Goal: Navigation & Orientation: Find specific page/section

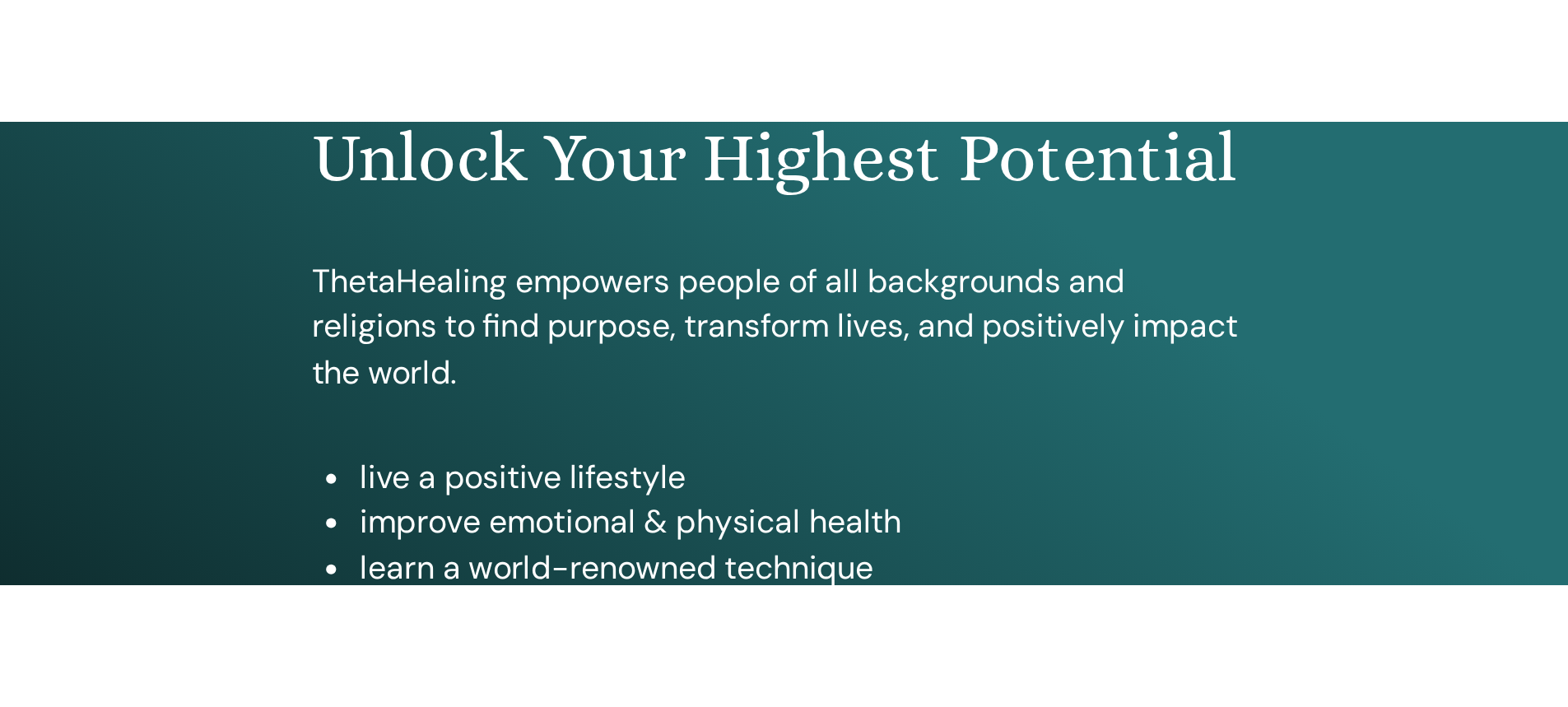
scroll to position [83, 0]
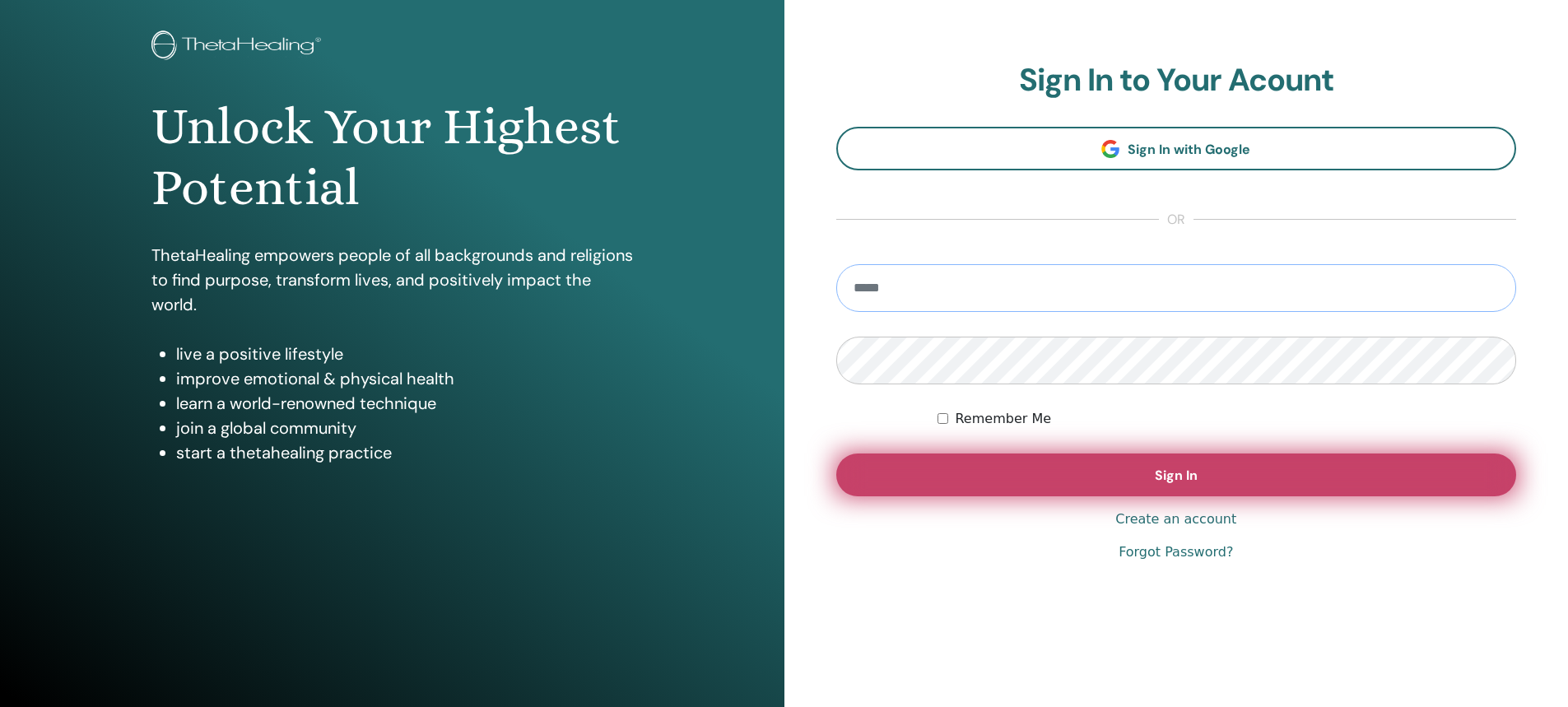
type input "**********"
click at [1052, 474] on button "Sign In" at bounding box center [1176, 475] width 681 height 43
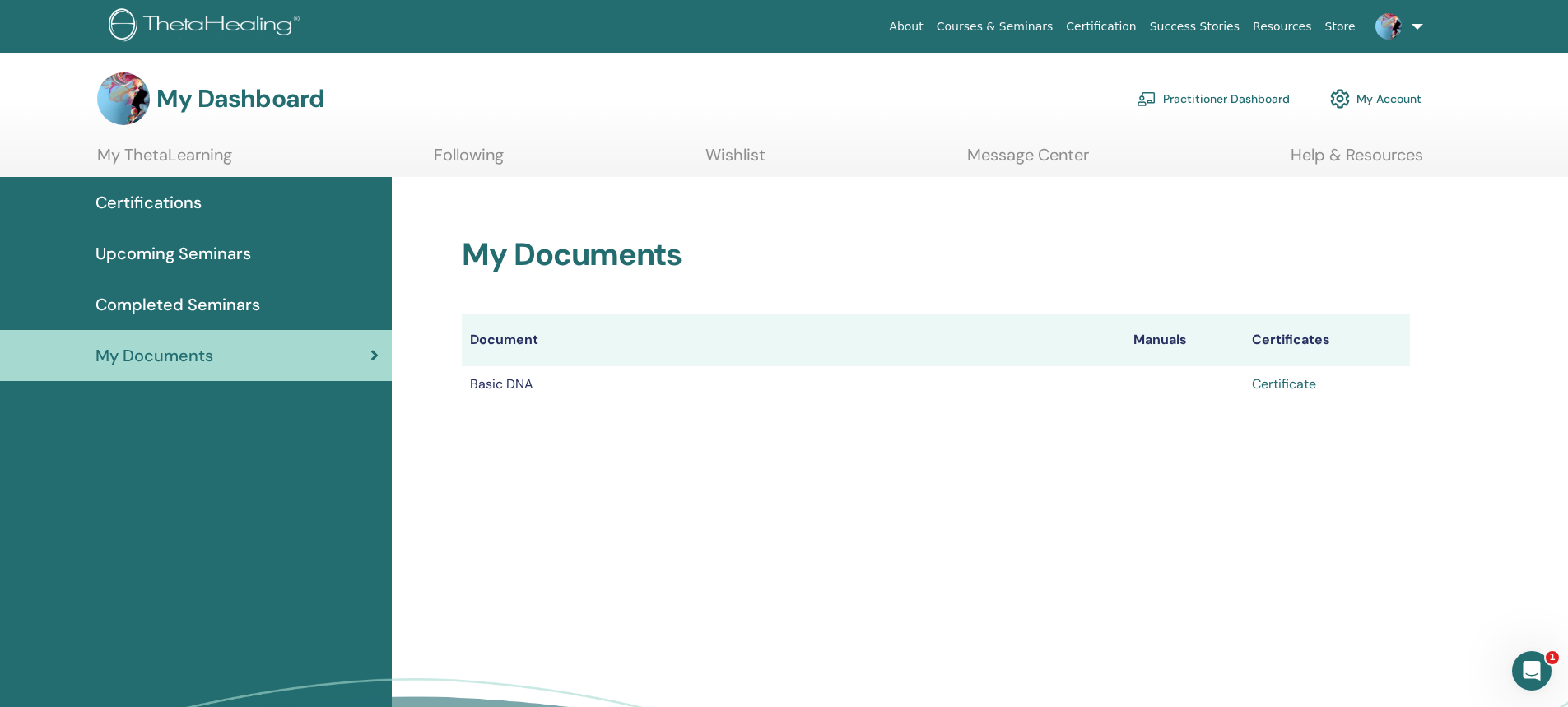
click at [1289, 386] on link "Certificate" at bounding box center [1283, 384] width 64 height 18
click at [1381, 103] on link "My Account" at bounding box center [1375, 98] width 91 height 36
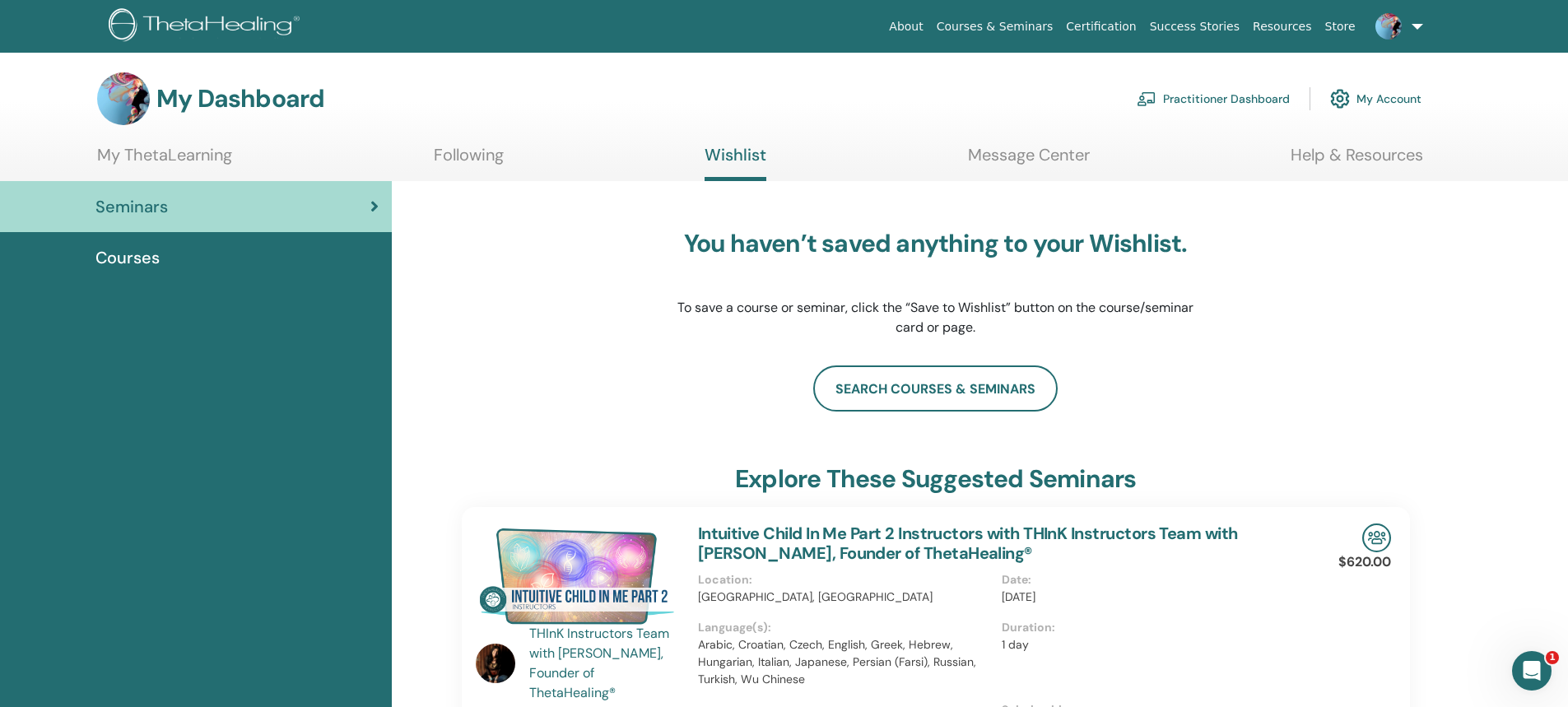
click at [1416, 24] on link at bounding box center [1395, 26] width 67 height 53
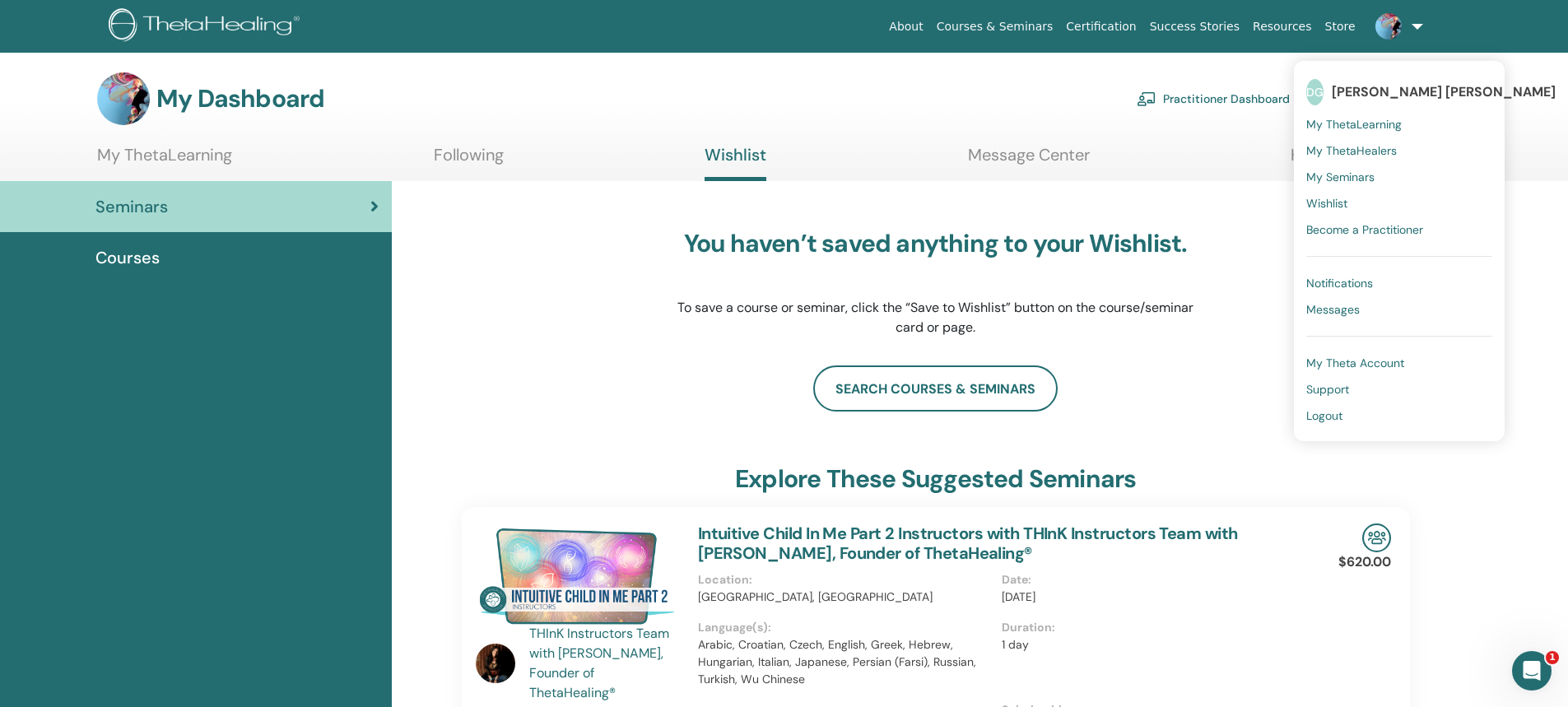
click at [1320, 421] on span "Logout" at bounding box center [1324, 415] width 36 height 15
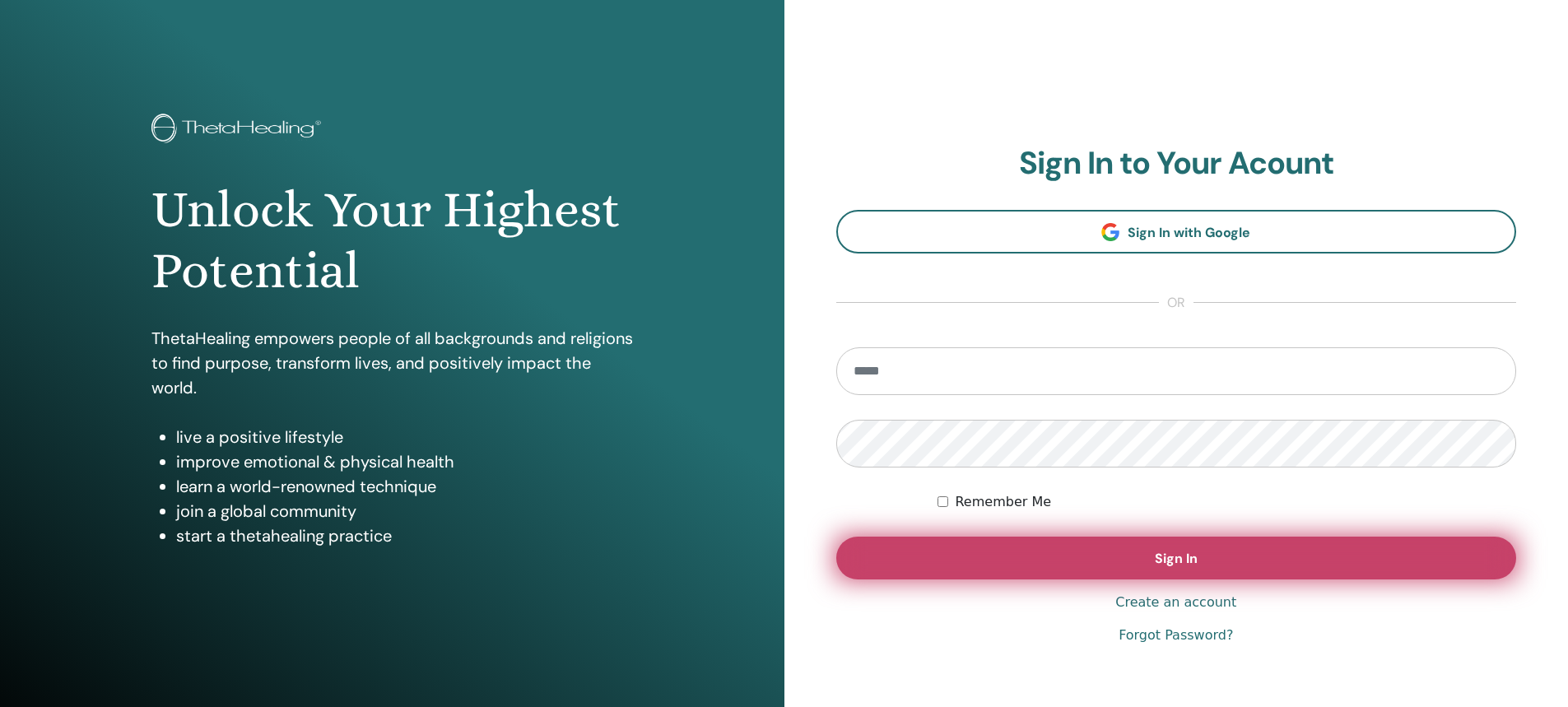
type input "**********"
click at [1134, 528] on button "Sign In" at bounding box center [1176, 558] width 681 height 43
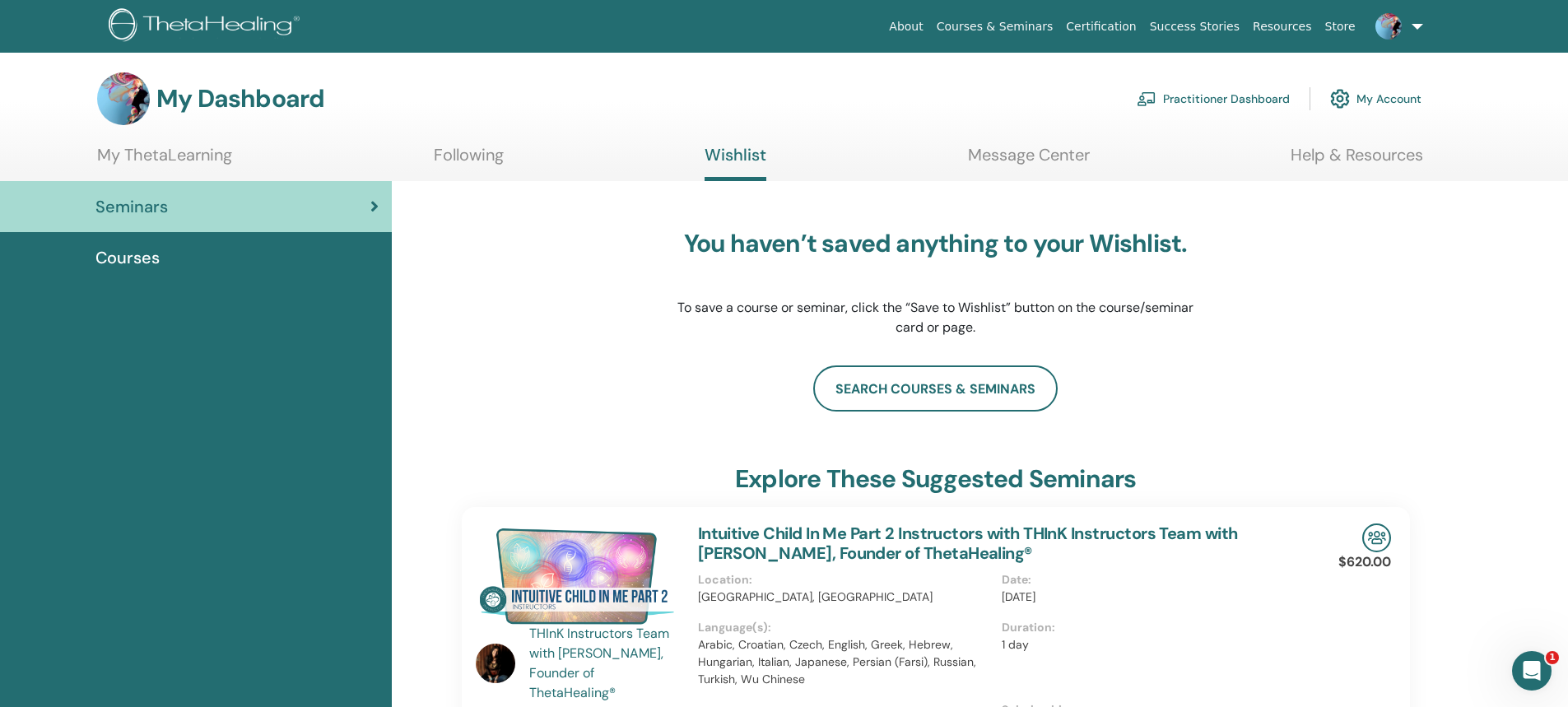
click at [474, 169] on link "Following" at bounding box center [469, 160] width 70 height 32
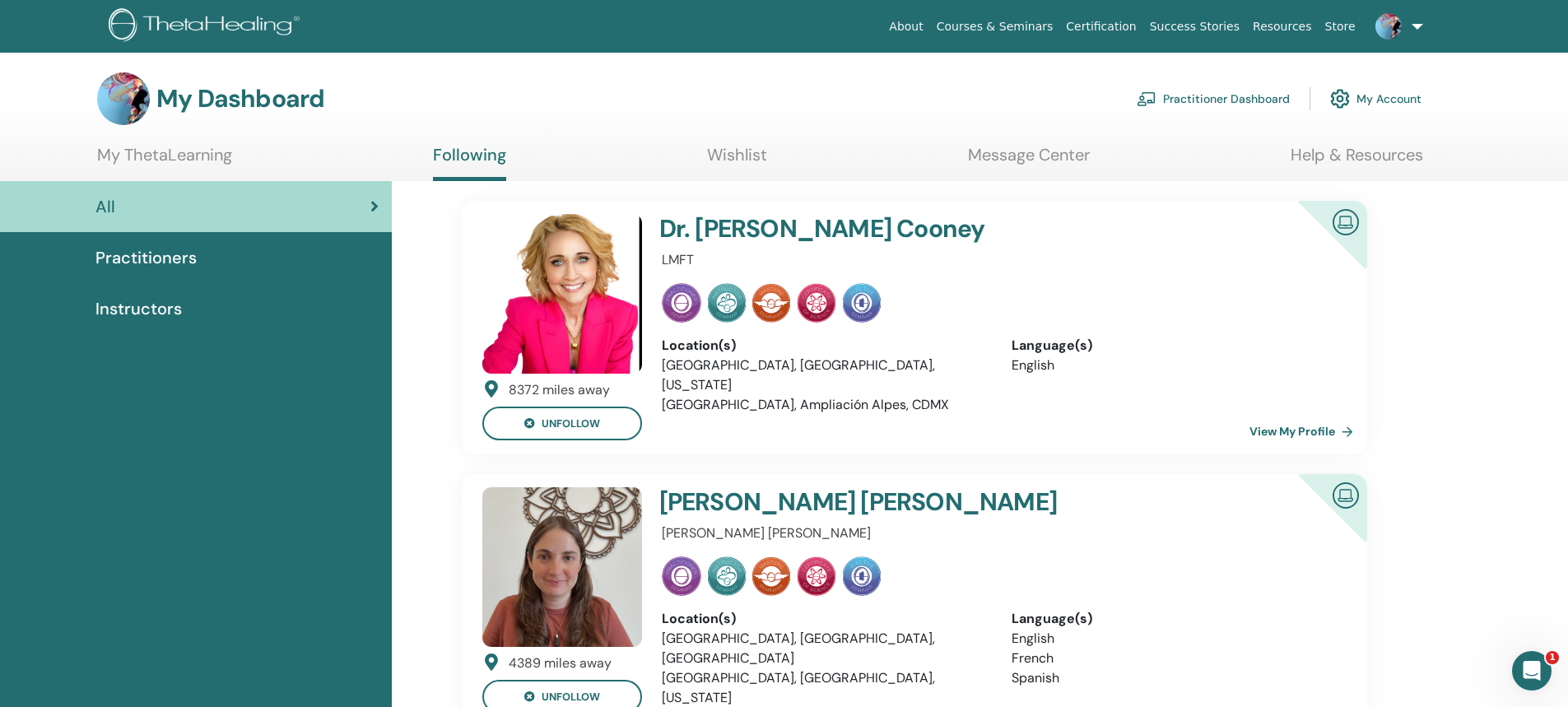
click at [167, 260] on span "Practitioners" at bounding box center [146, 258] width 102 height 25
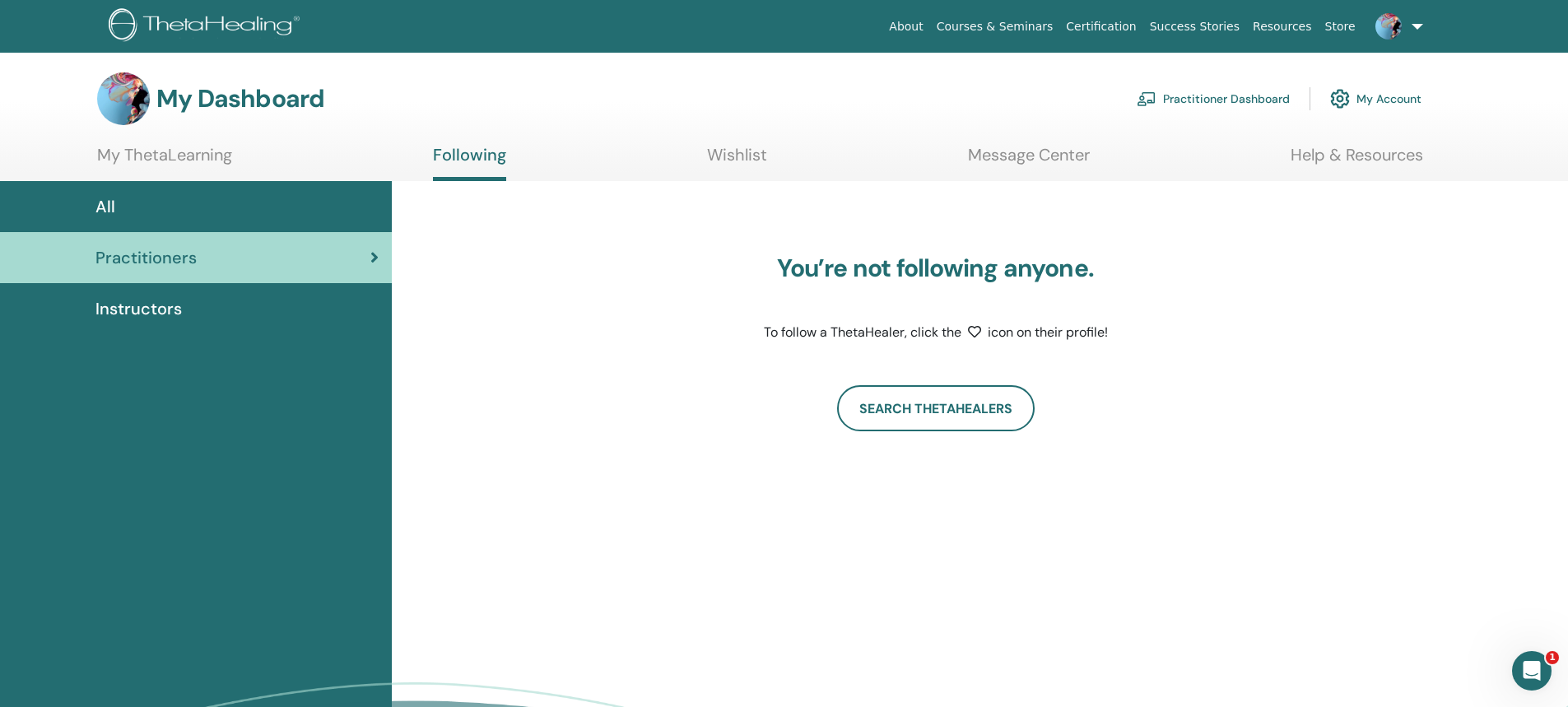
click at [101, 210] on span "All" at bounding box center [105, 207] width 20 height 25
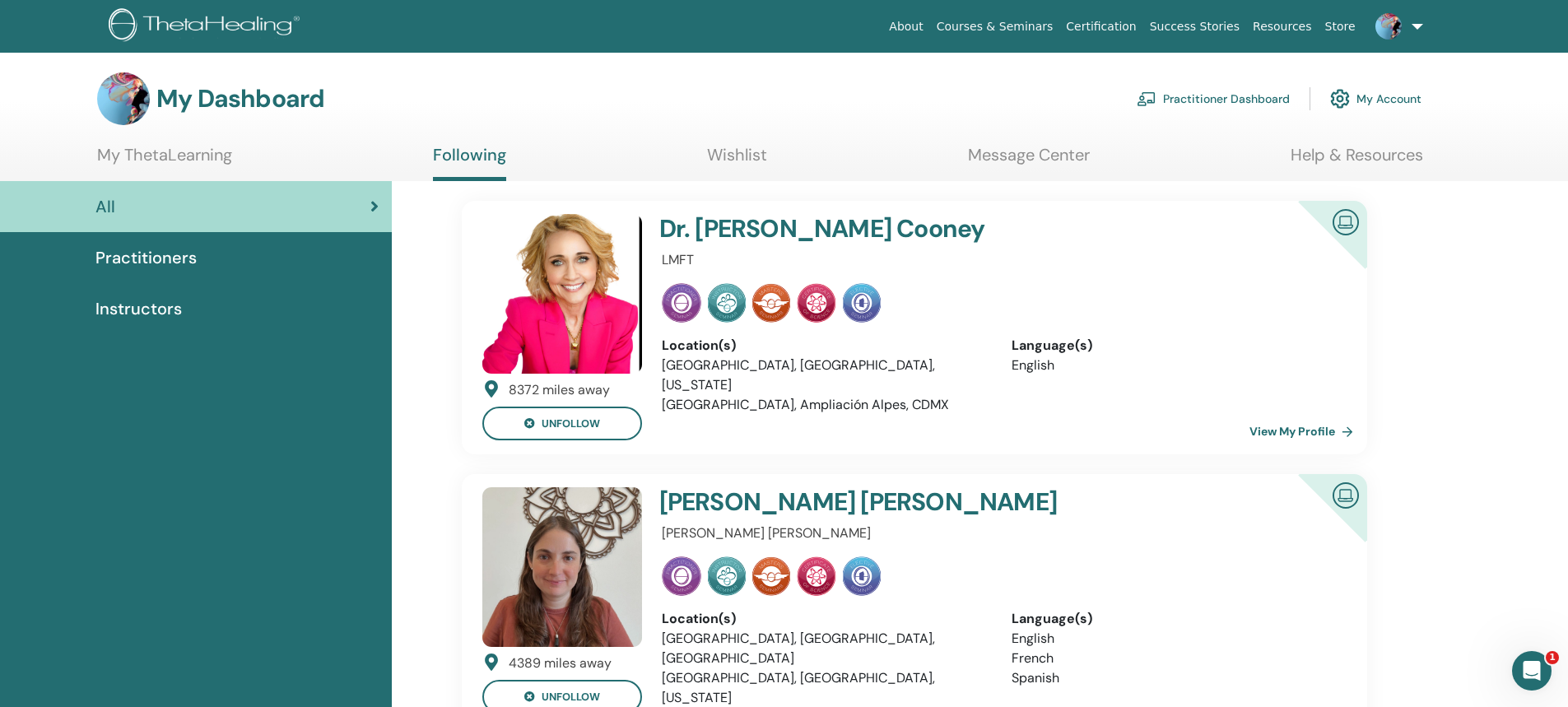
click at [142, 167] on link "My ThetaLearning" at bounding box center [165, 160] width 135 height 32
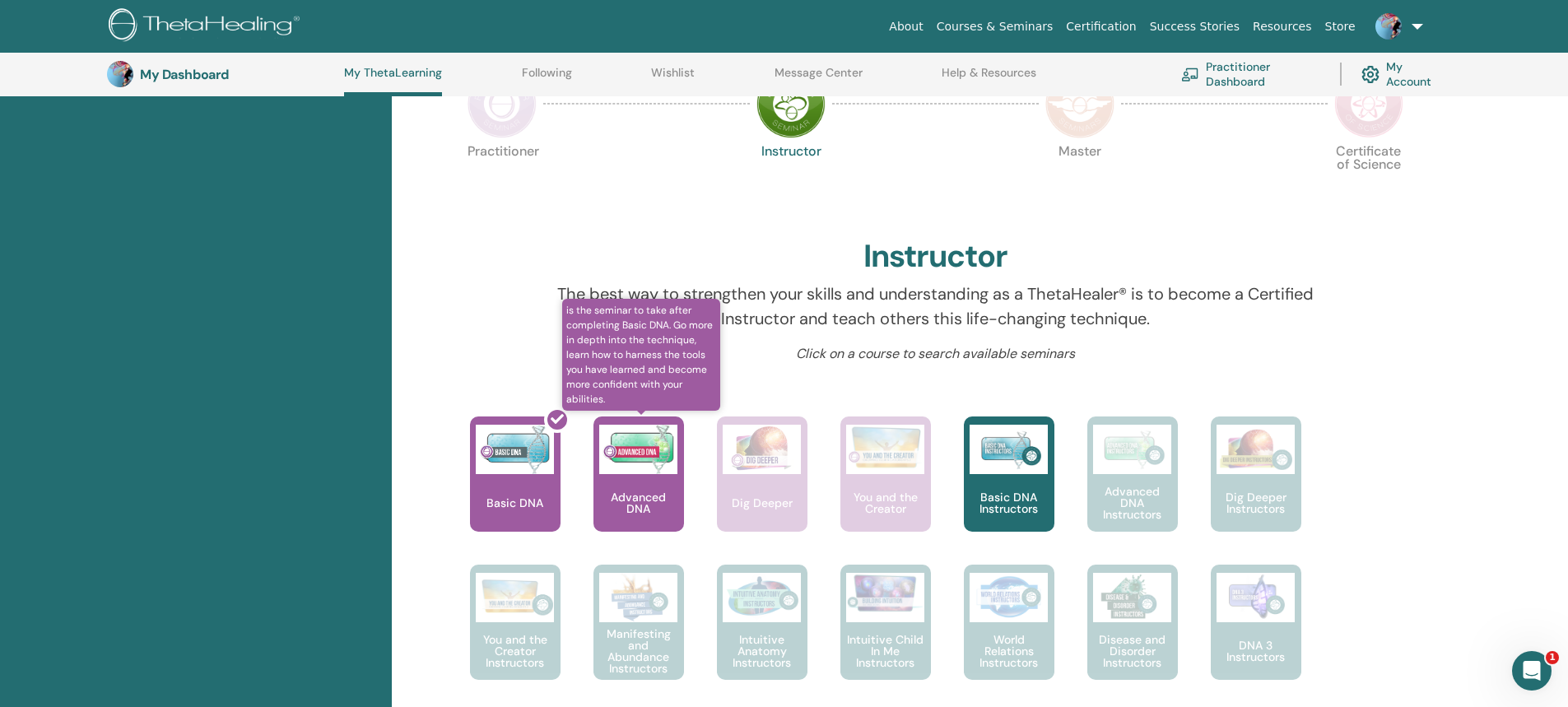
click at [637, 470] on img at bounding box center [638, 449] width 78 height 49
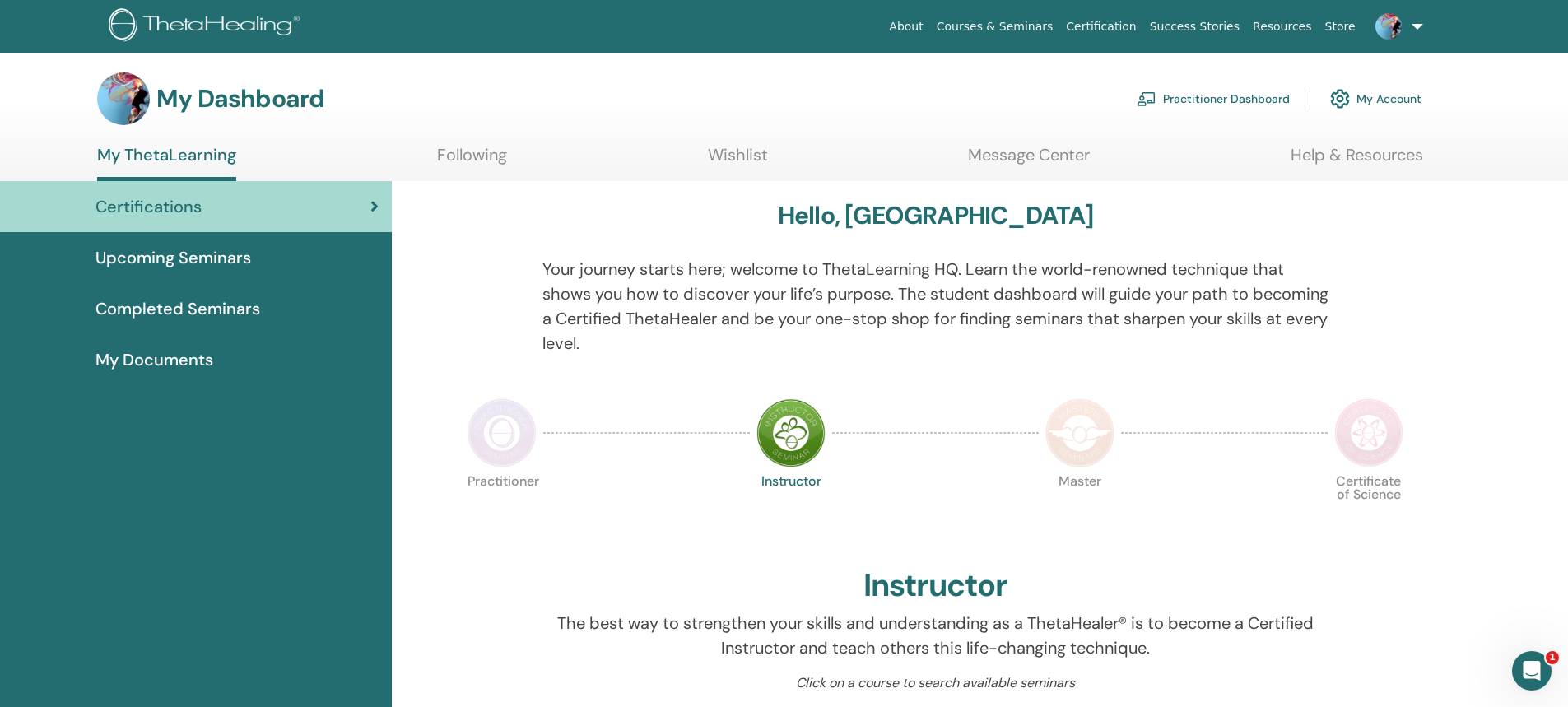
click at [191, 266] on span "Upcoming Seminars" at bounding box center [173, 258] width 156 height 25
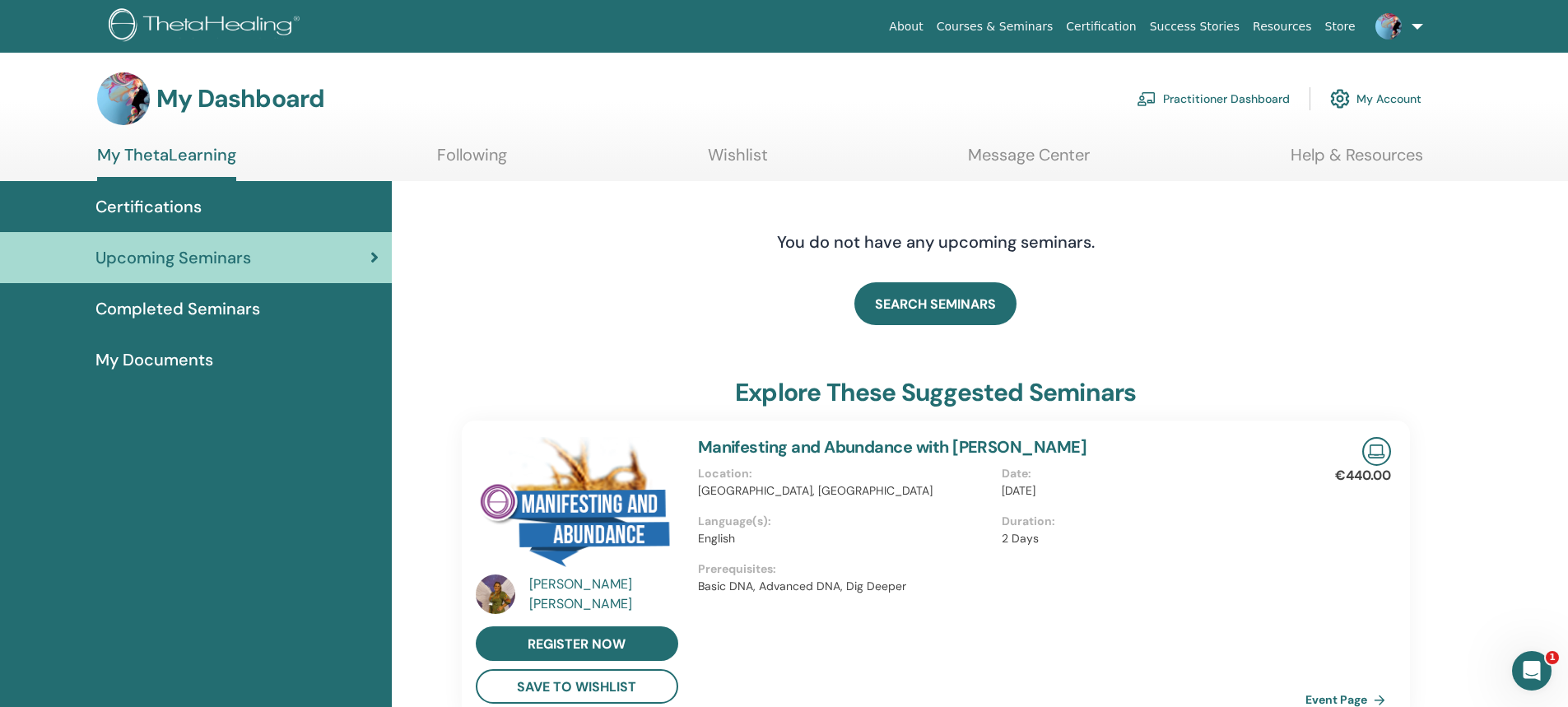
click at [489, 157] on link "Following" at bounding box center [472, 160] width 70 height 32
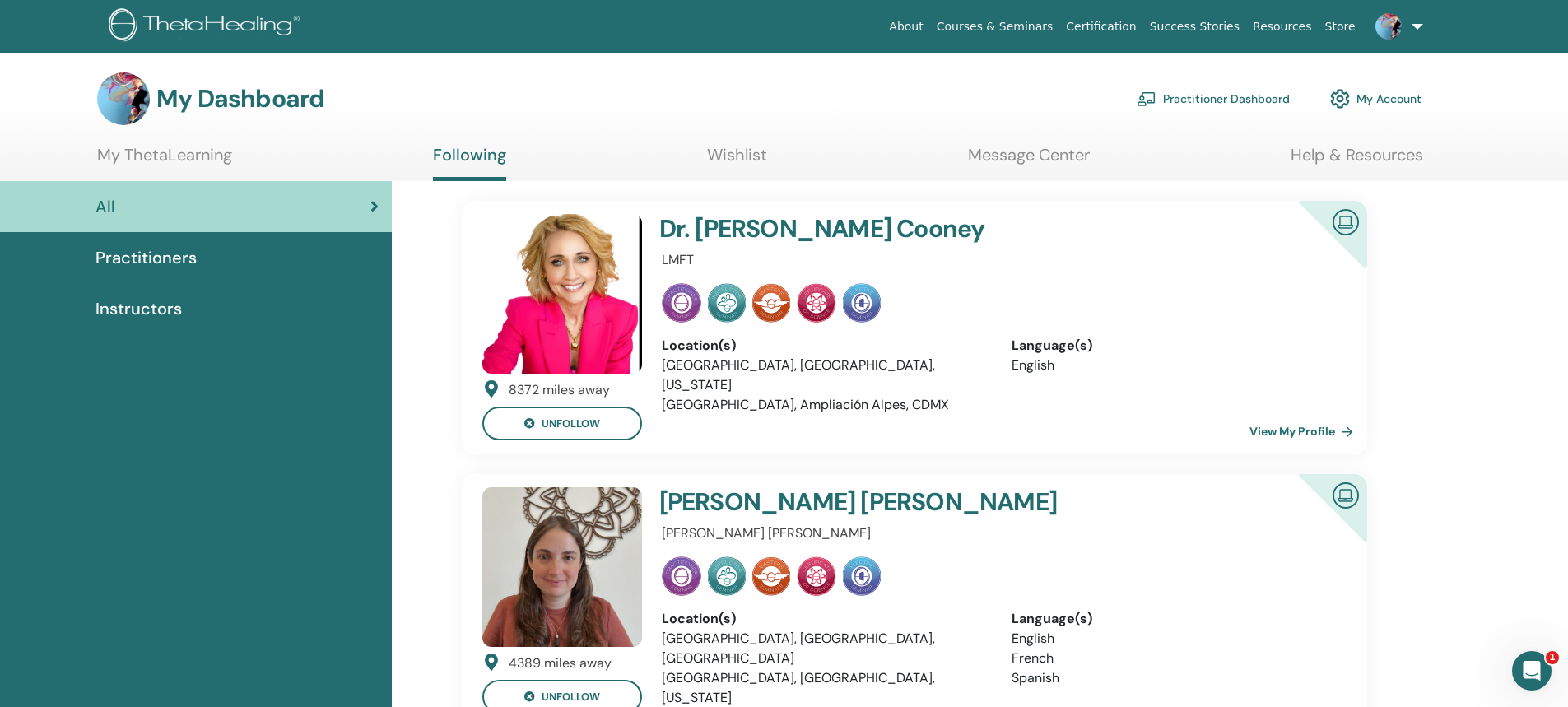
click at [198, 273] on link "Practitioners" at bounding box center [195, 258] width 392 height 51
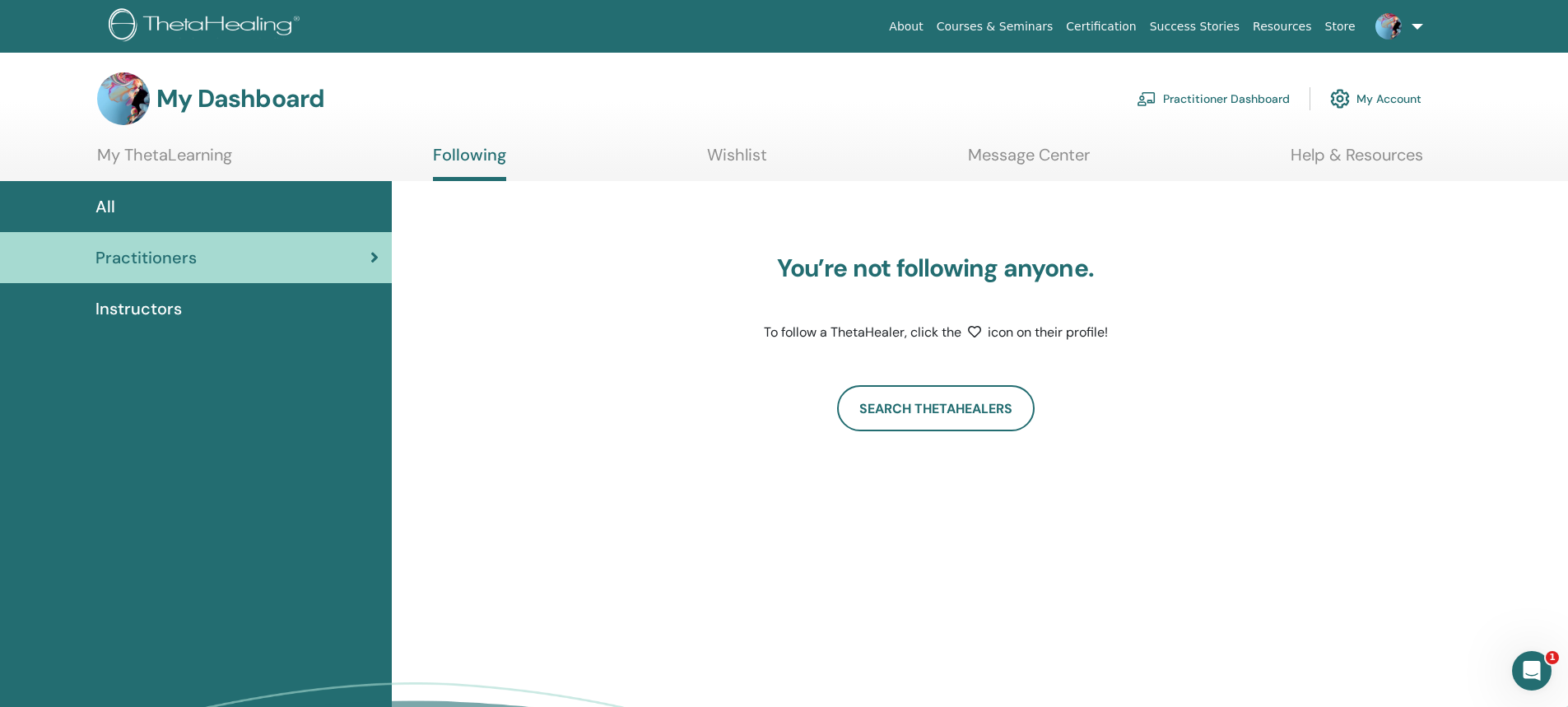
click at [181, 308] on div "Instructors" at bounding box center [195, 308] width 365 height 25
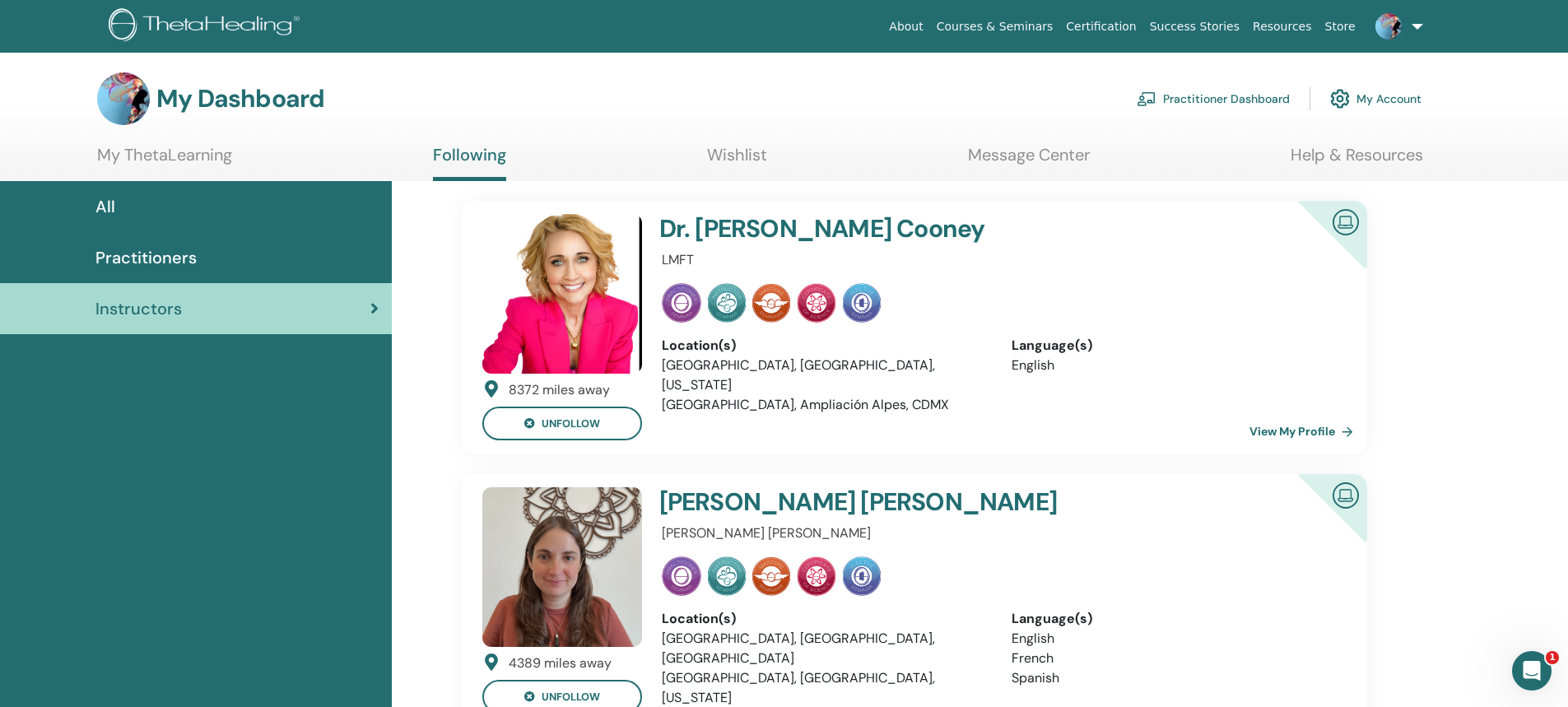
click at [1243, 100] on link "Practitioner Dashboard" at bounding box center [1213, 98] width 153 height 36
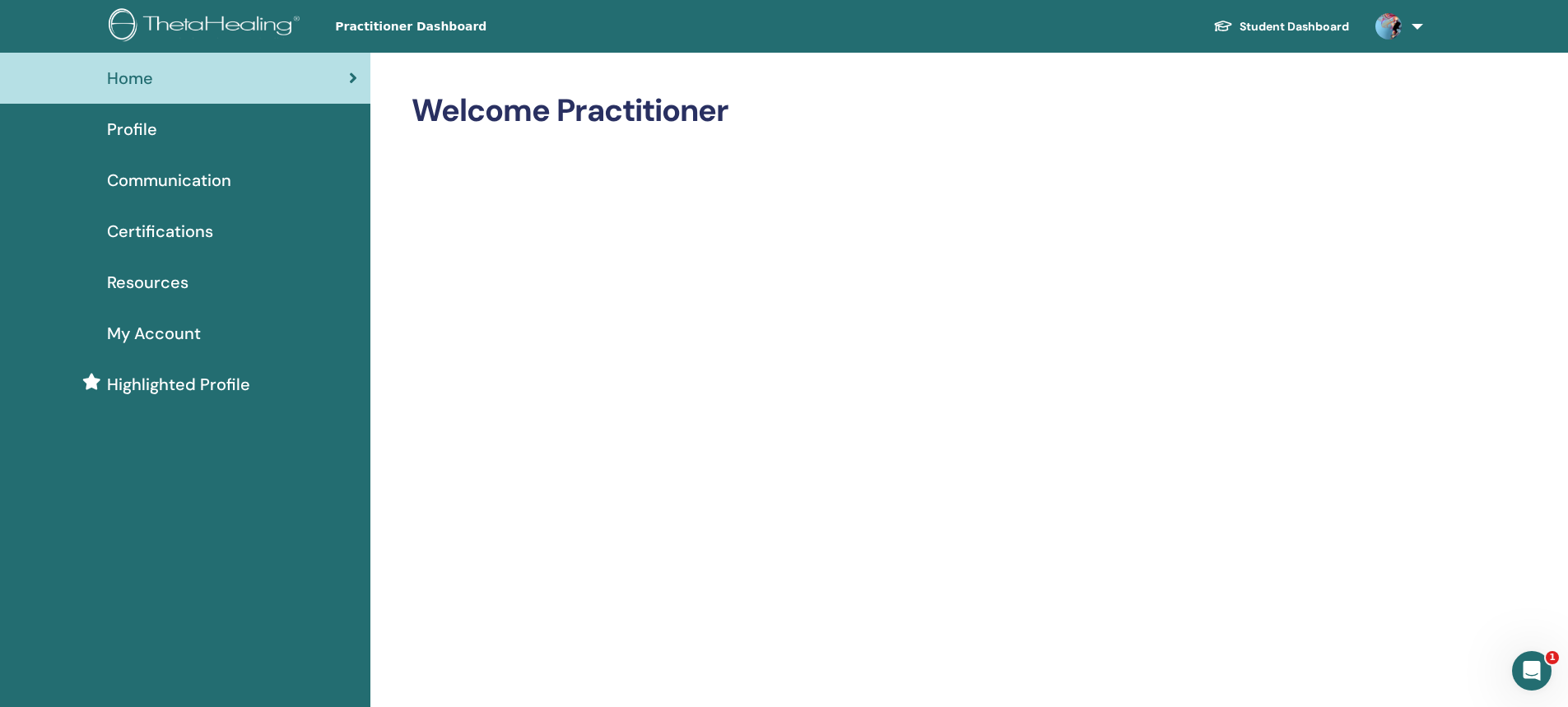
click at [129, 133] on span "Profile" at bounding box center [131, 129] width 50 height 25
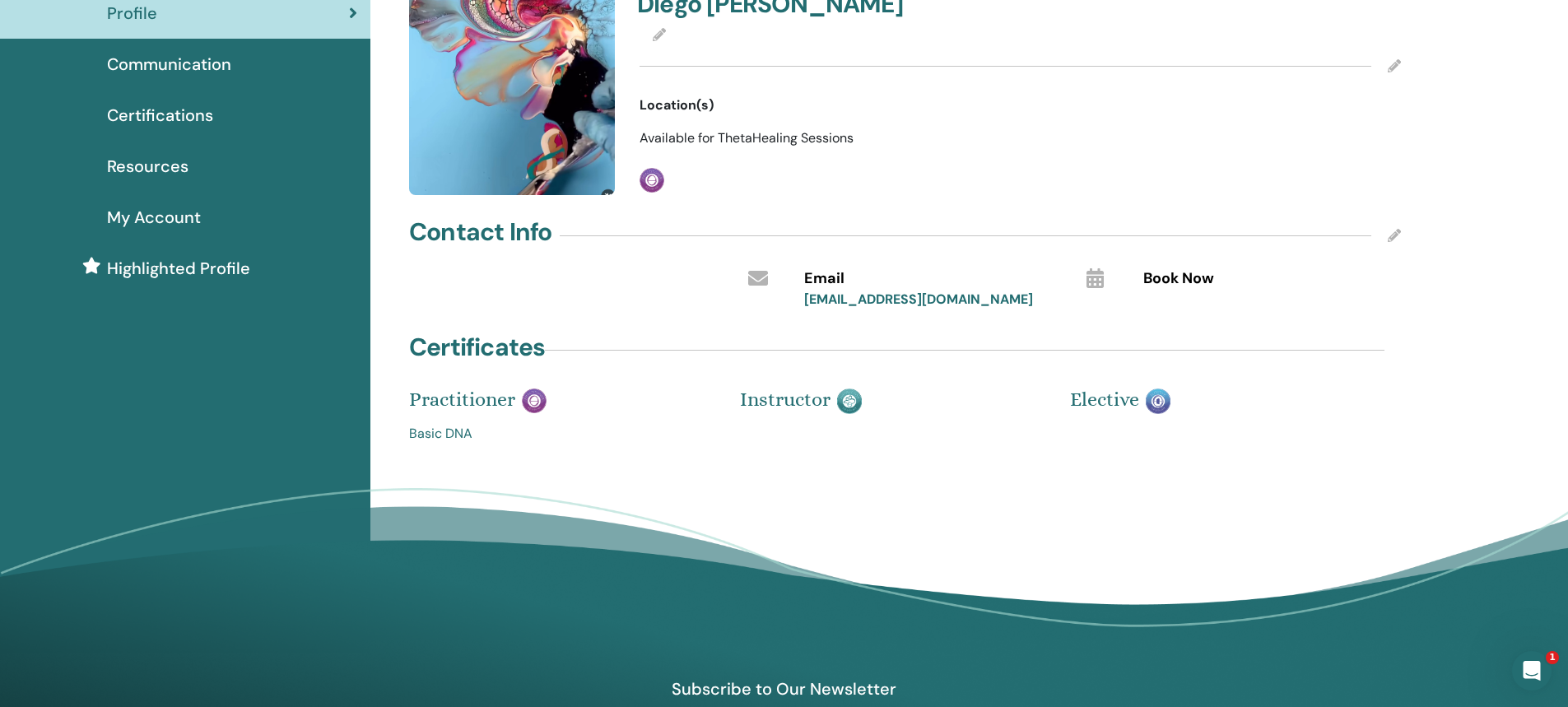
scroll to position [82, 0]
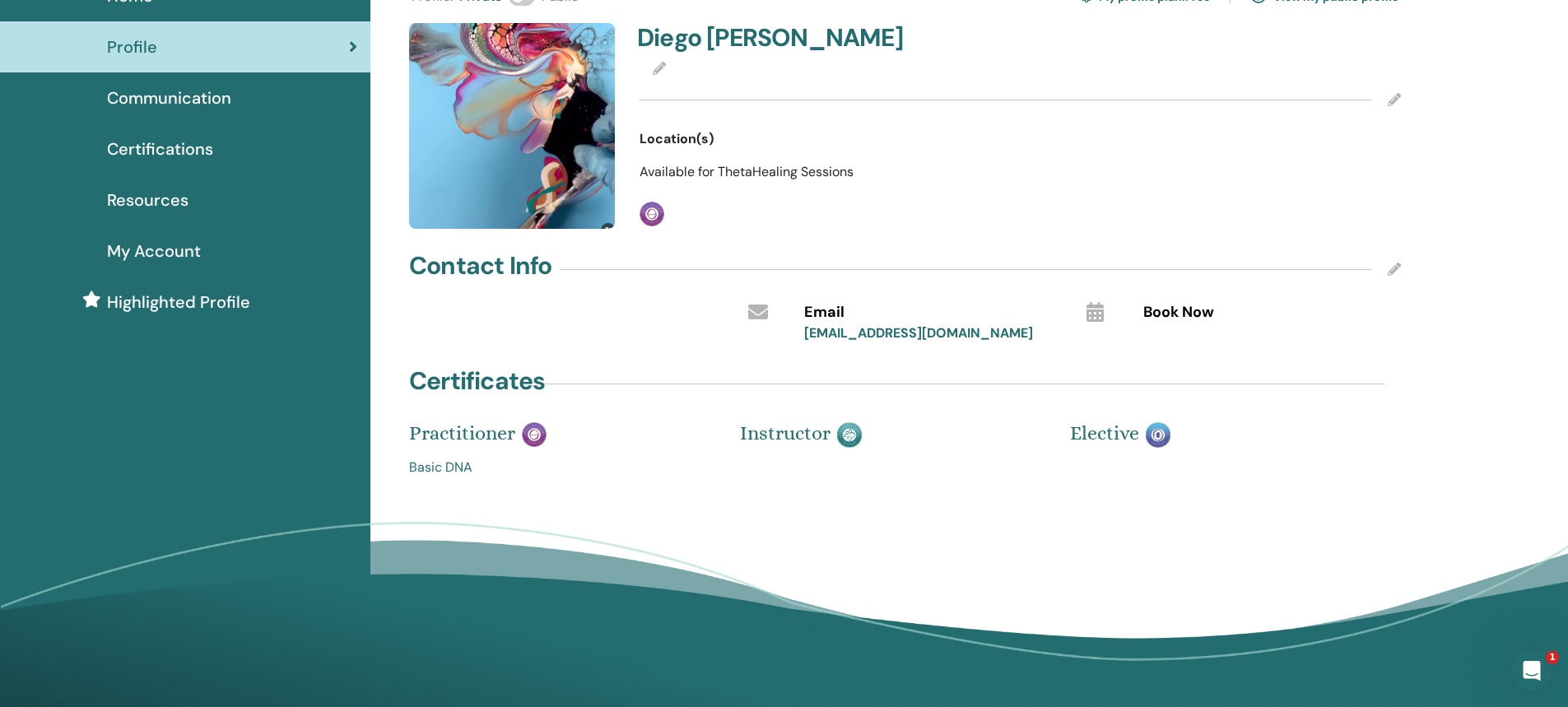
click at [448, 477] on link "Basic DNA" at bounding box center [562, 467] width 307 height 20
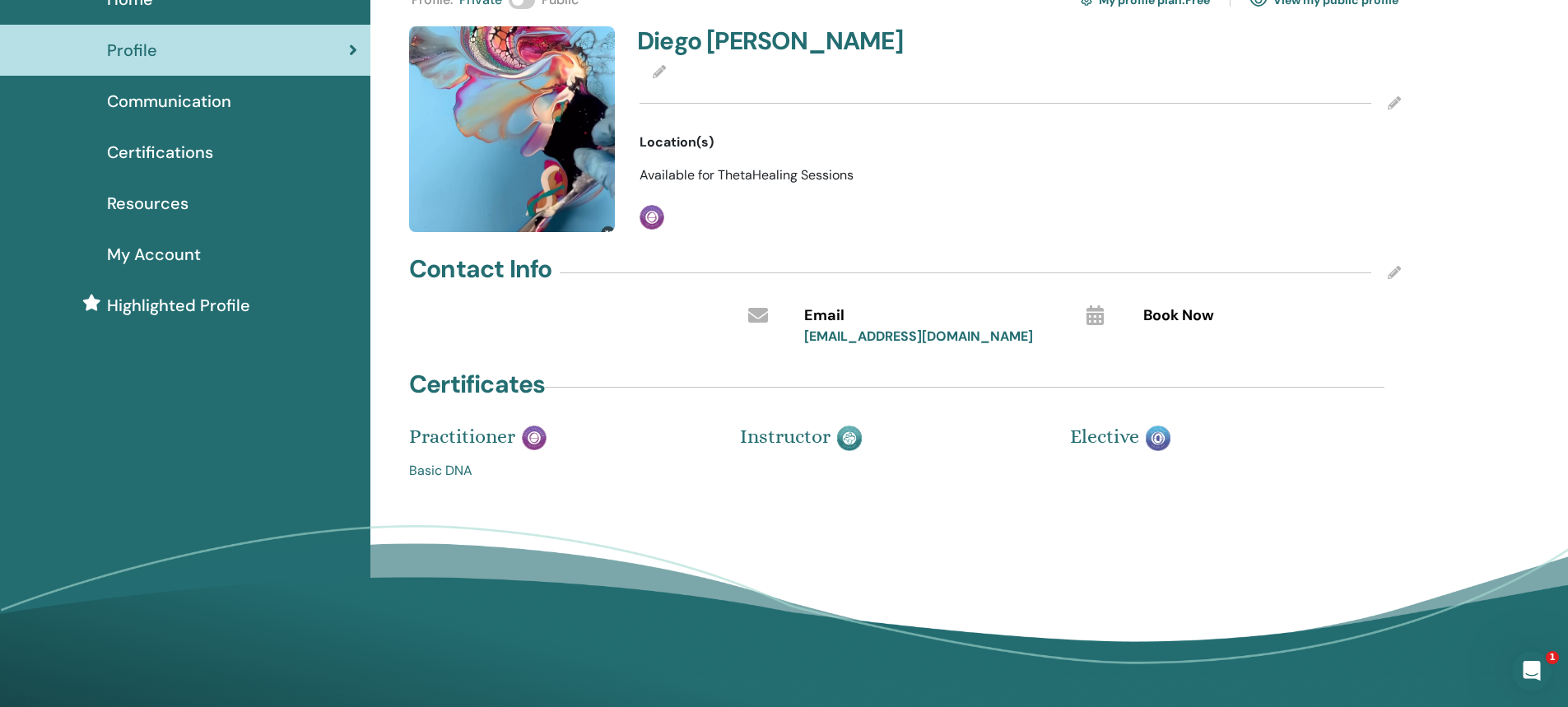
click at [180, 258] on span "My Account" at bounding box center [153, 254] width 94 height 25
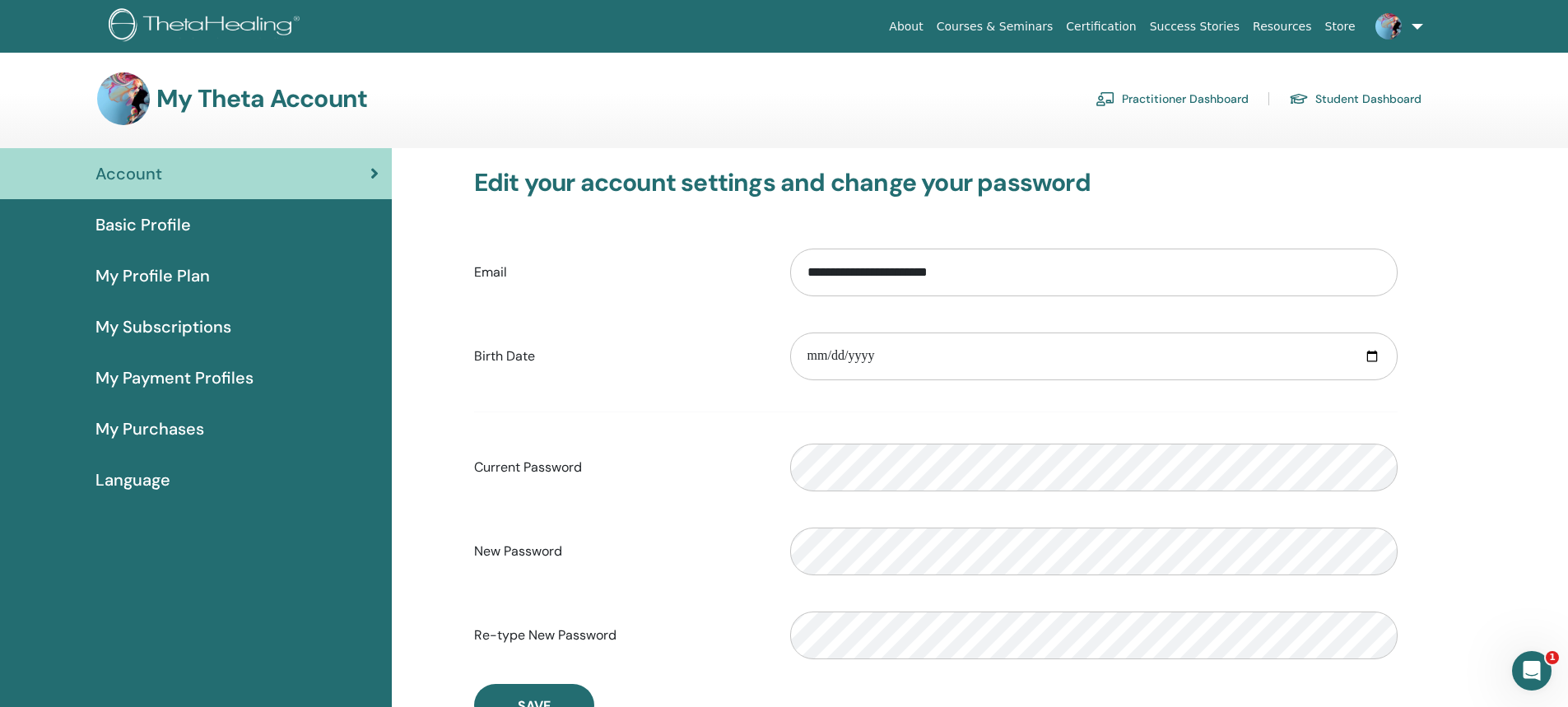
click at [160, 223] on span "Basic Profile" at bounding box center [143, 224] width 95 height 25
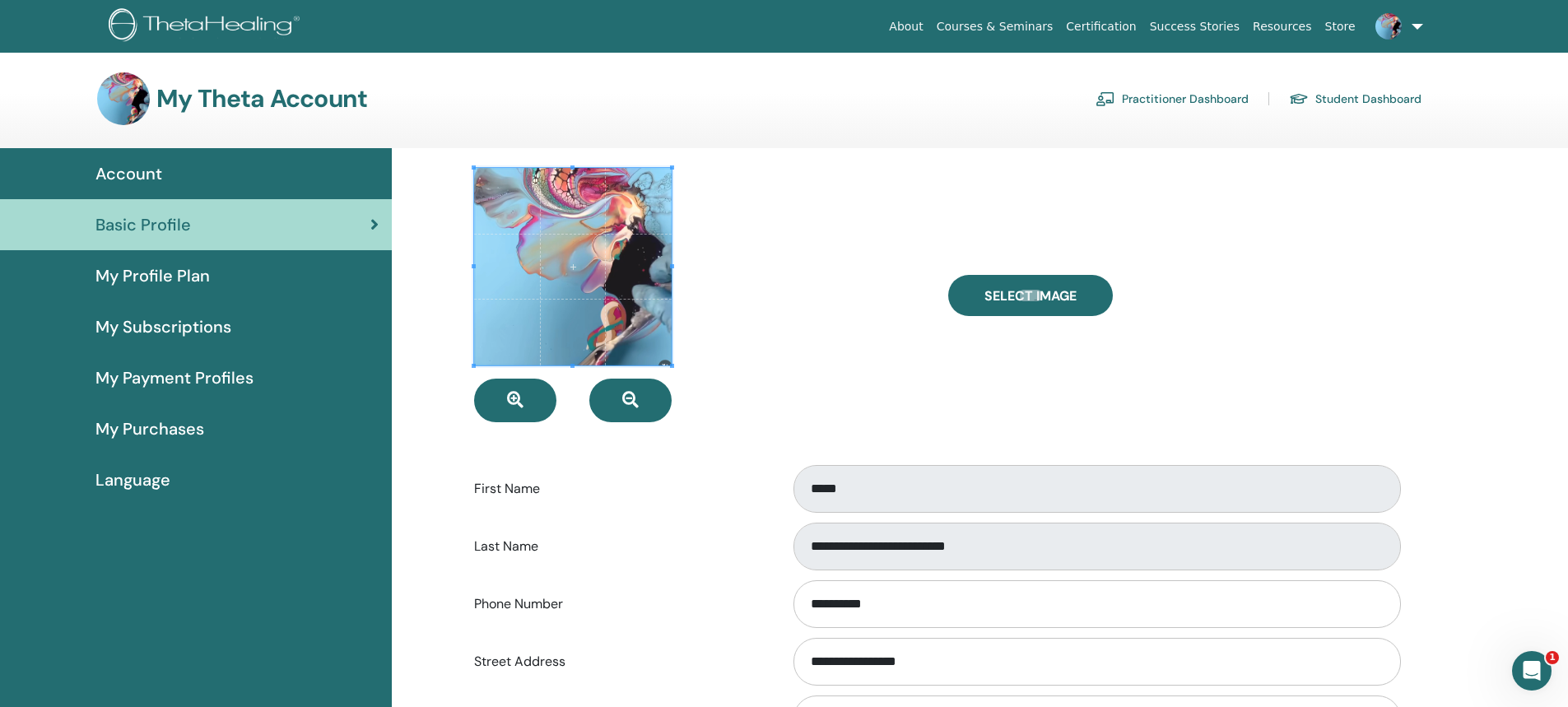
click at [117, 117] on img at bounding box center [124, 99] width 53 height 53
click at [208, 103] on h3 "My Theta Account" at bounding box center [262, 99] width 211 height 30
click at [1391, 29] on img at bounding box center [1388, 26] width 26 height 26
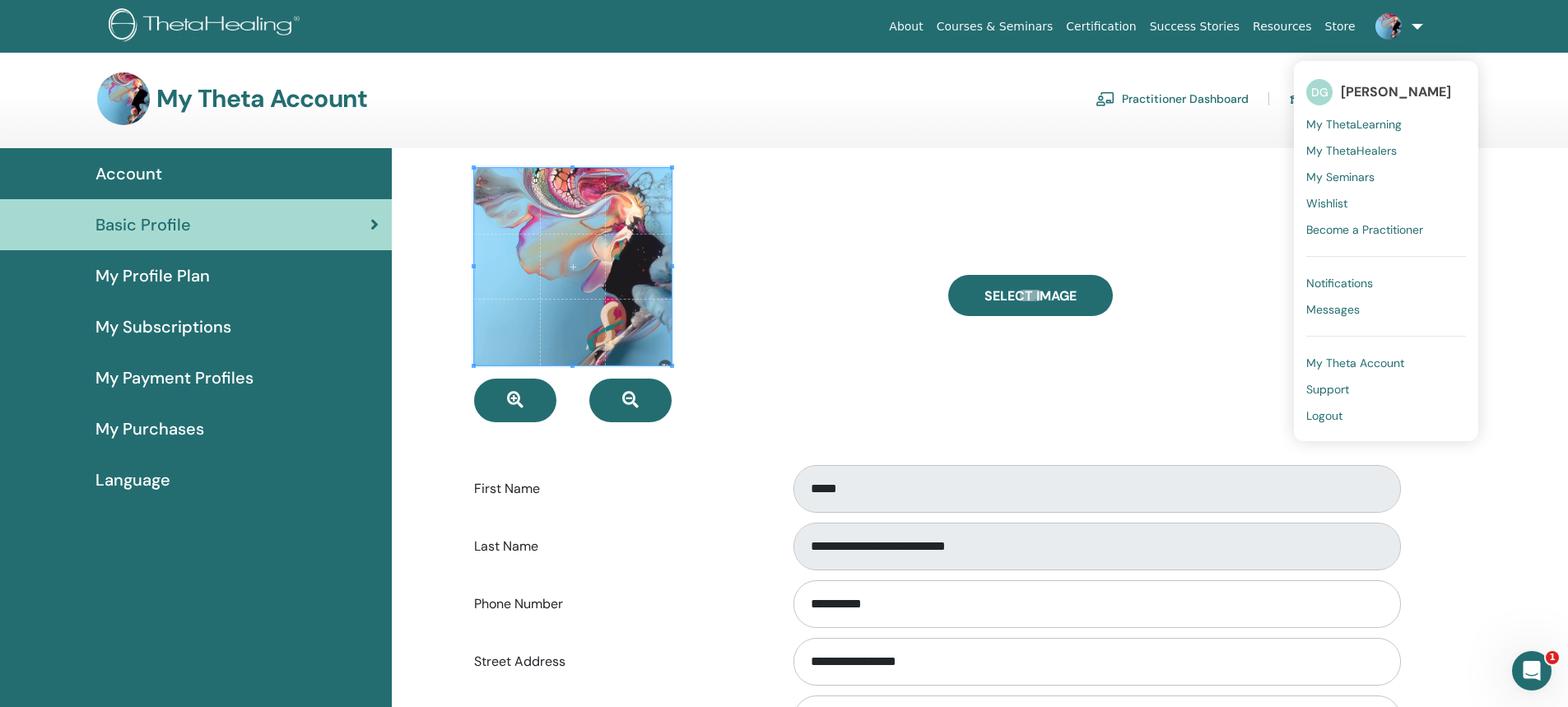
click at [1420, 25] on link at bounding box center [1395, 26] width 67 height 53
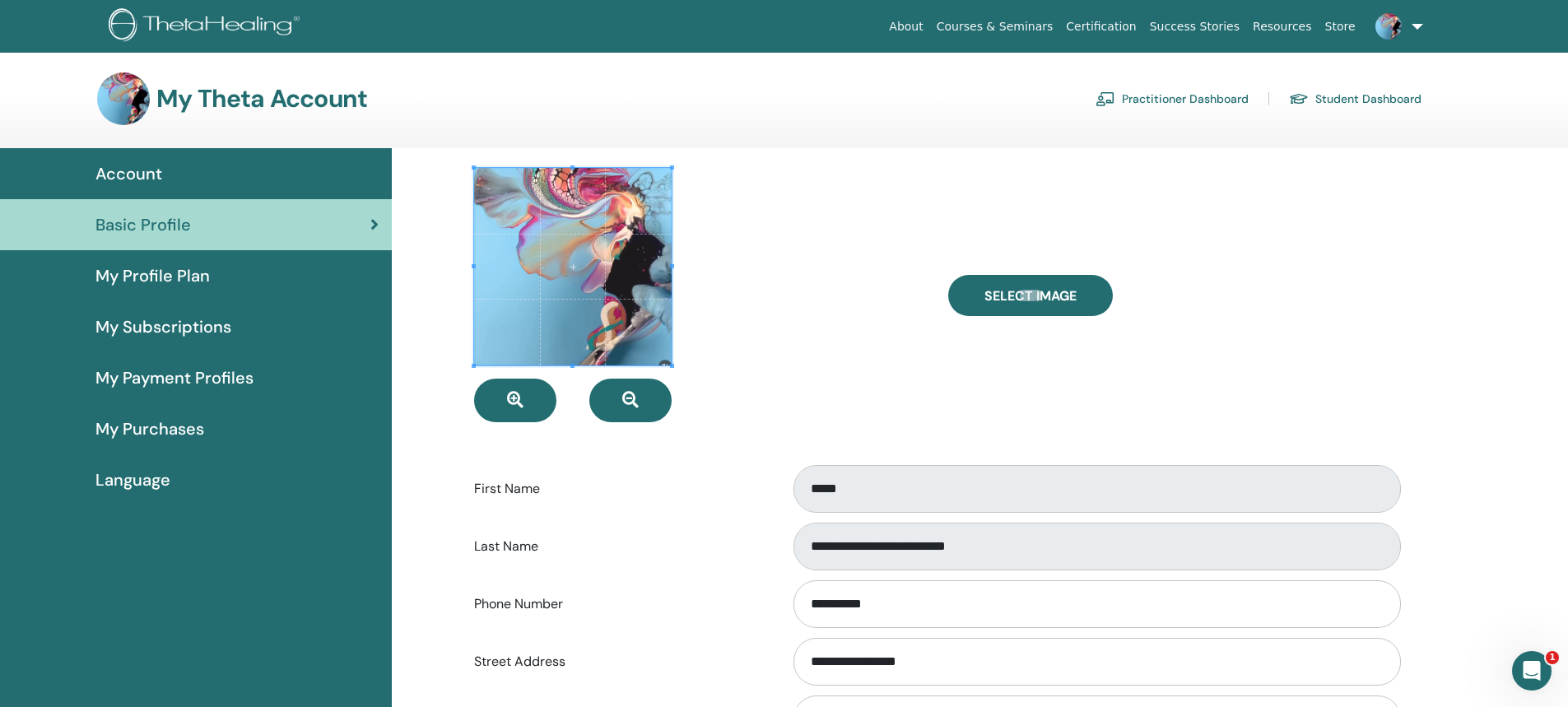
click at [1416, 26] on link at bounding box center [1395, 26] width 67 height 53
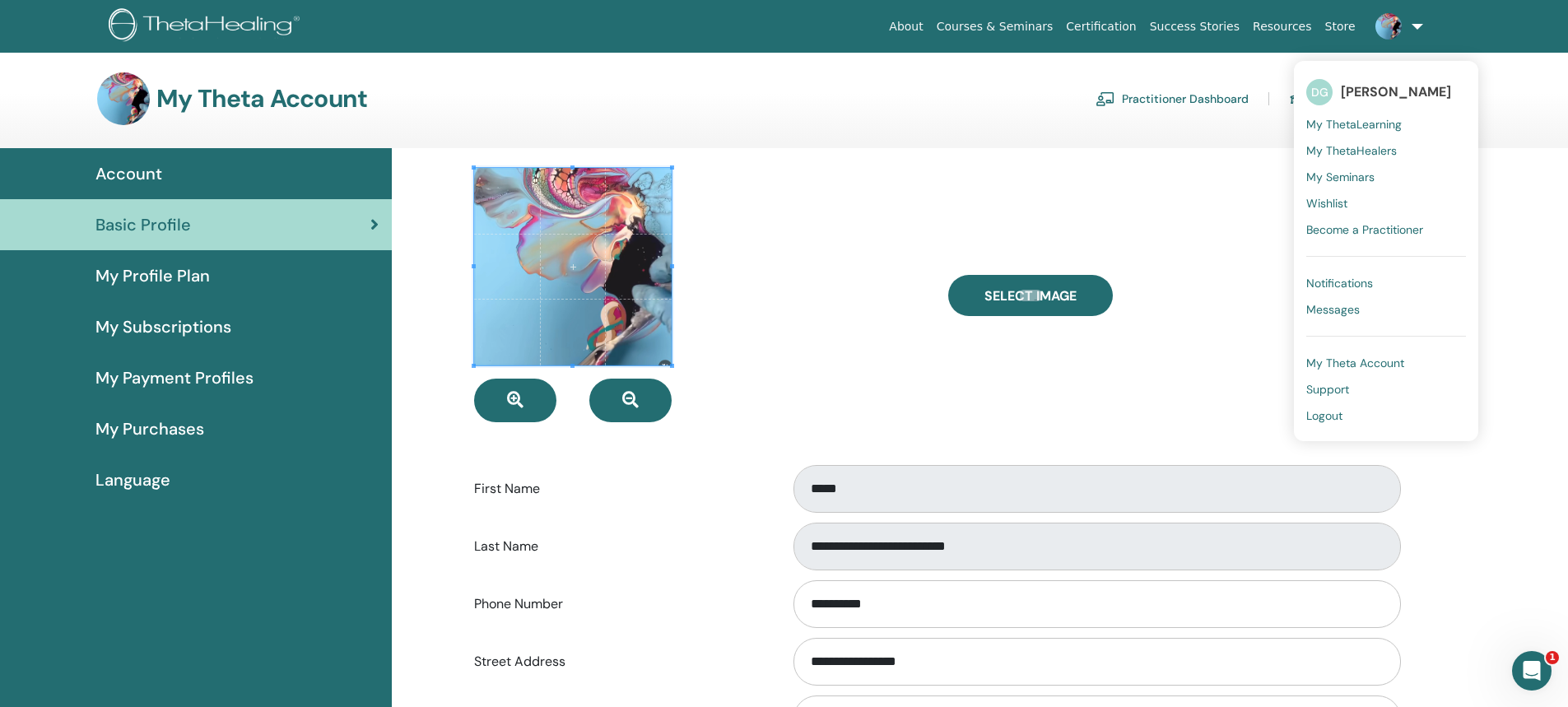
click at [1328, 421] on span "Logout" at bounding box center [1324, 415] width 36 height 15
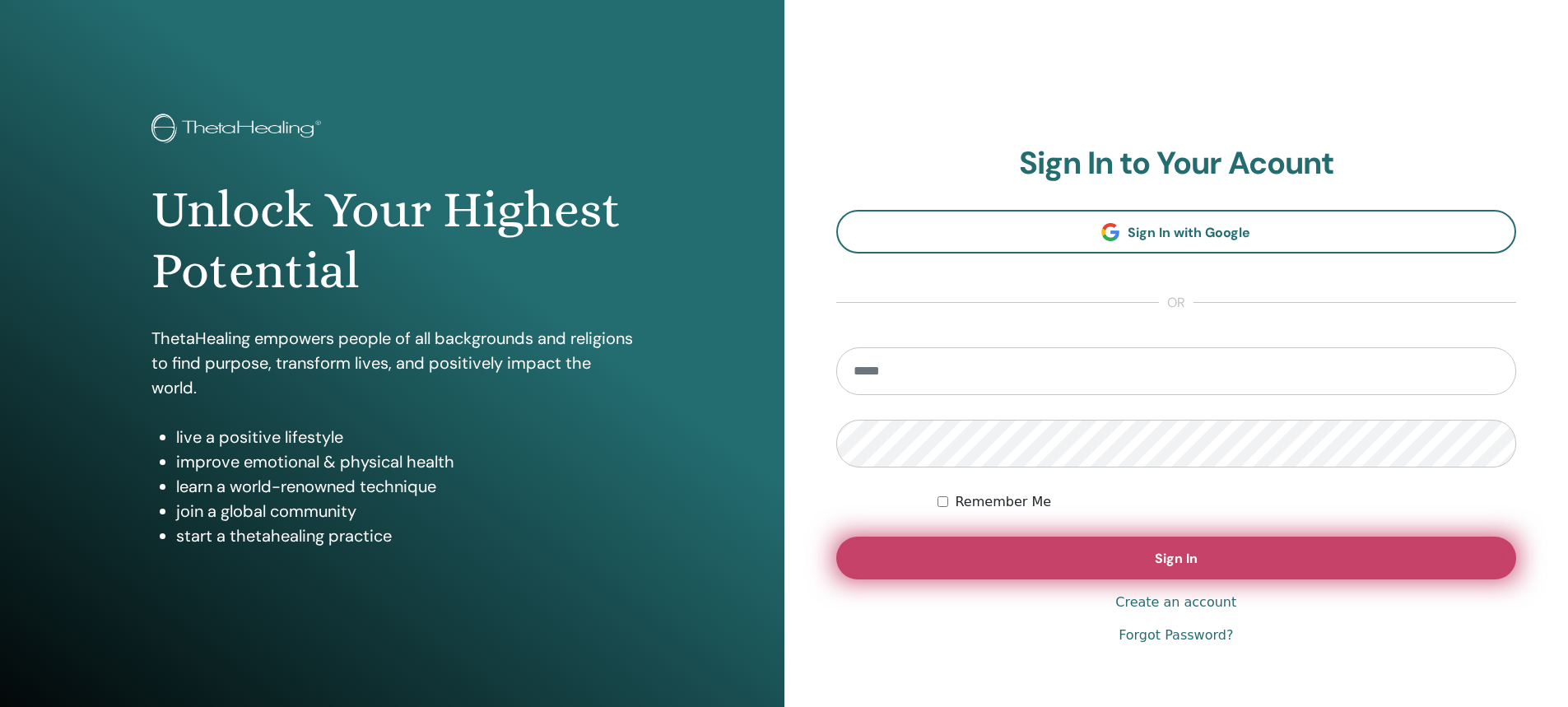
type input "**********"
click at [1079, 548] on button "Sign In" at bounding box center [1176, 558] width 681 height 43
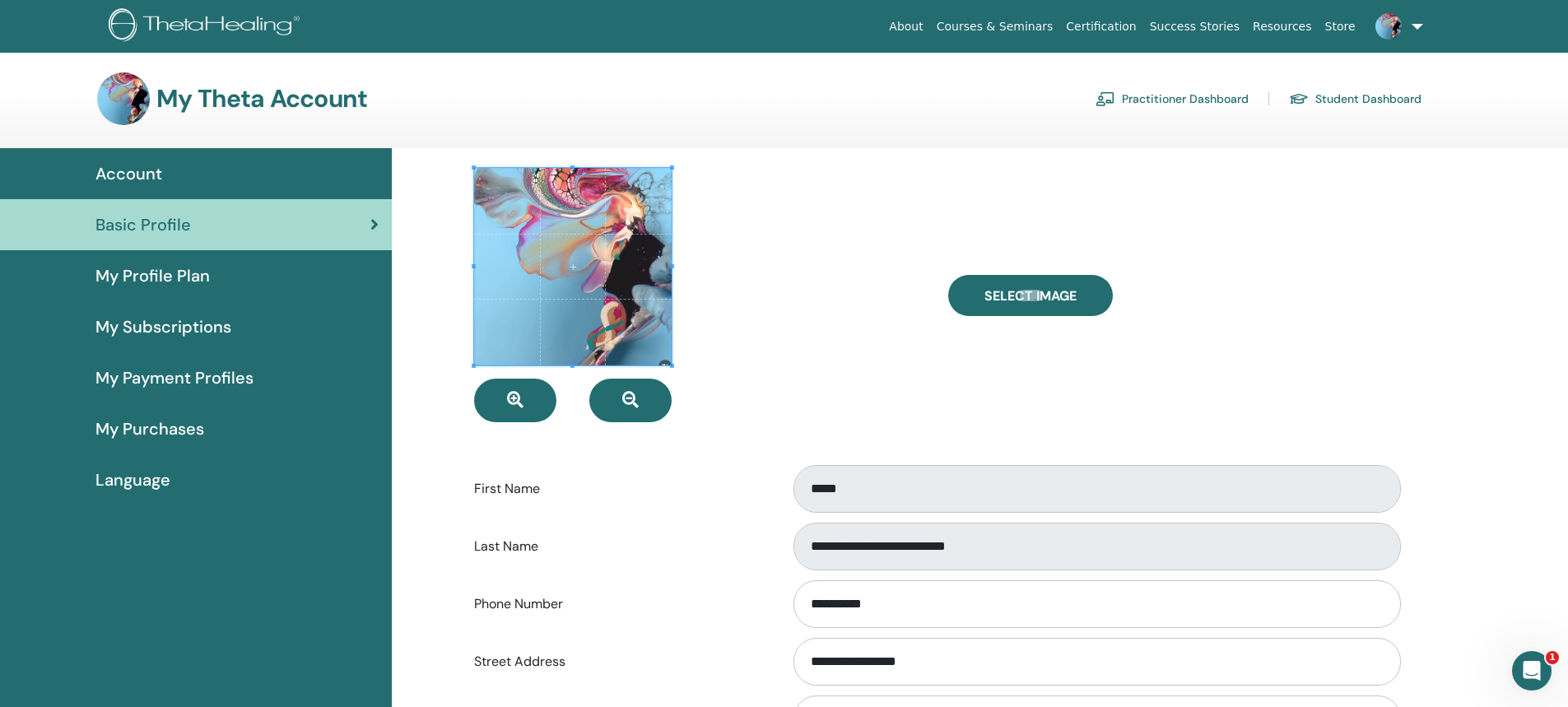
click at [125, 181] on span "Account" at bounding box center [129, 173] width 67 height 25
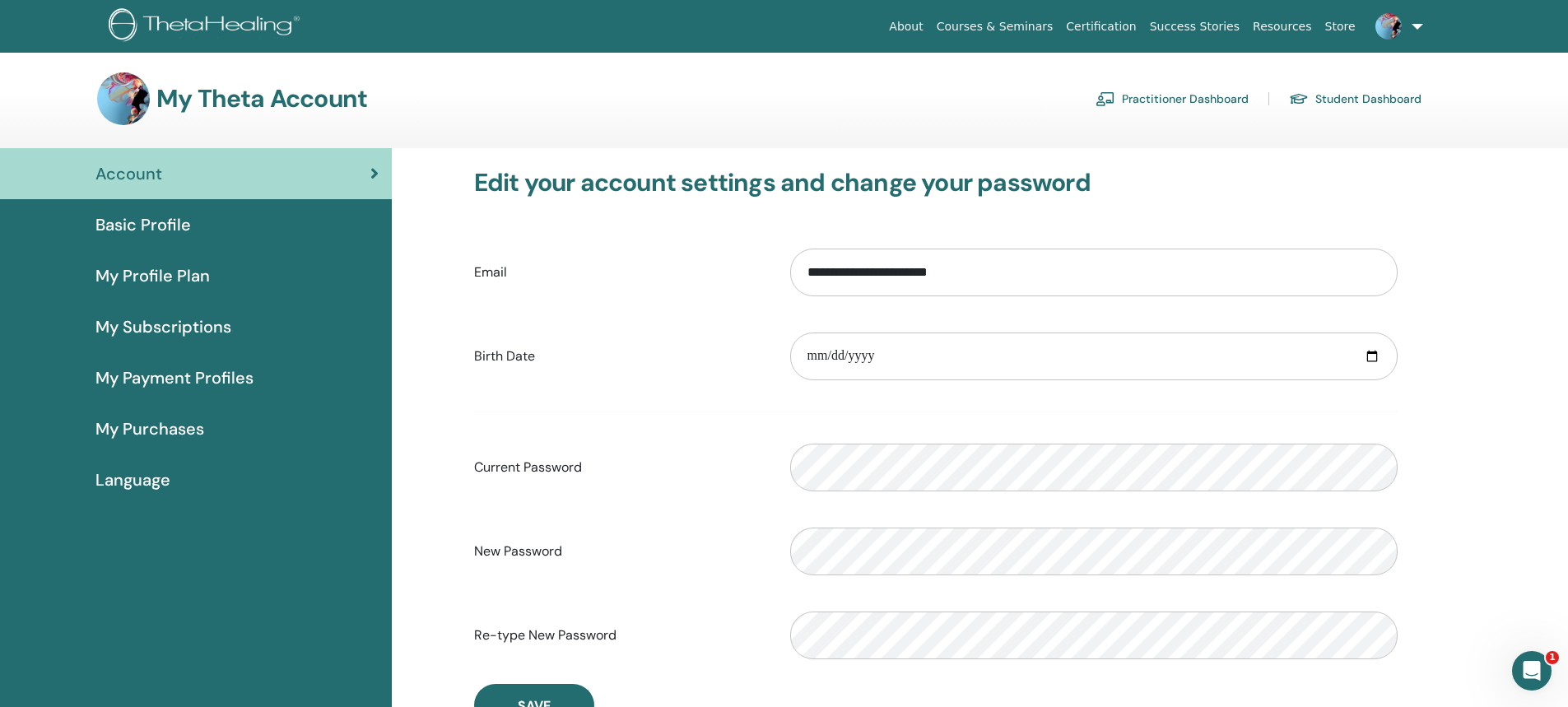
click at [146, 116] on div "My Theta Account Practitioner Dashboard Student Dashboard" at bounding box center [759, 99] width 1324 height 53
click at [126, 106] on img at bounding box center [124, 99] width 53 height 53
click at [1389, 28] on img at bounding box center [1388, 26] width 26 height 26
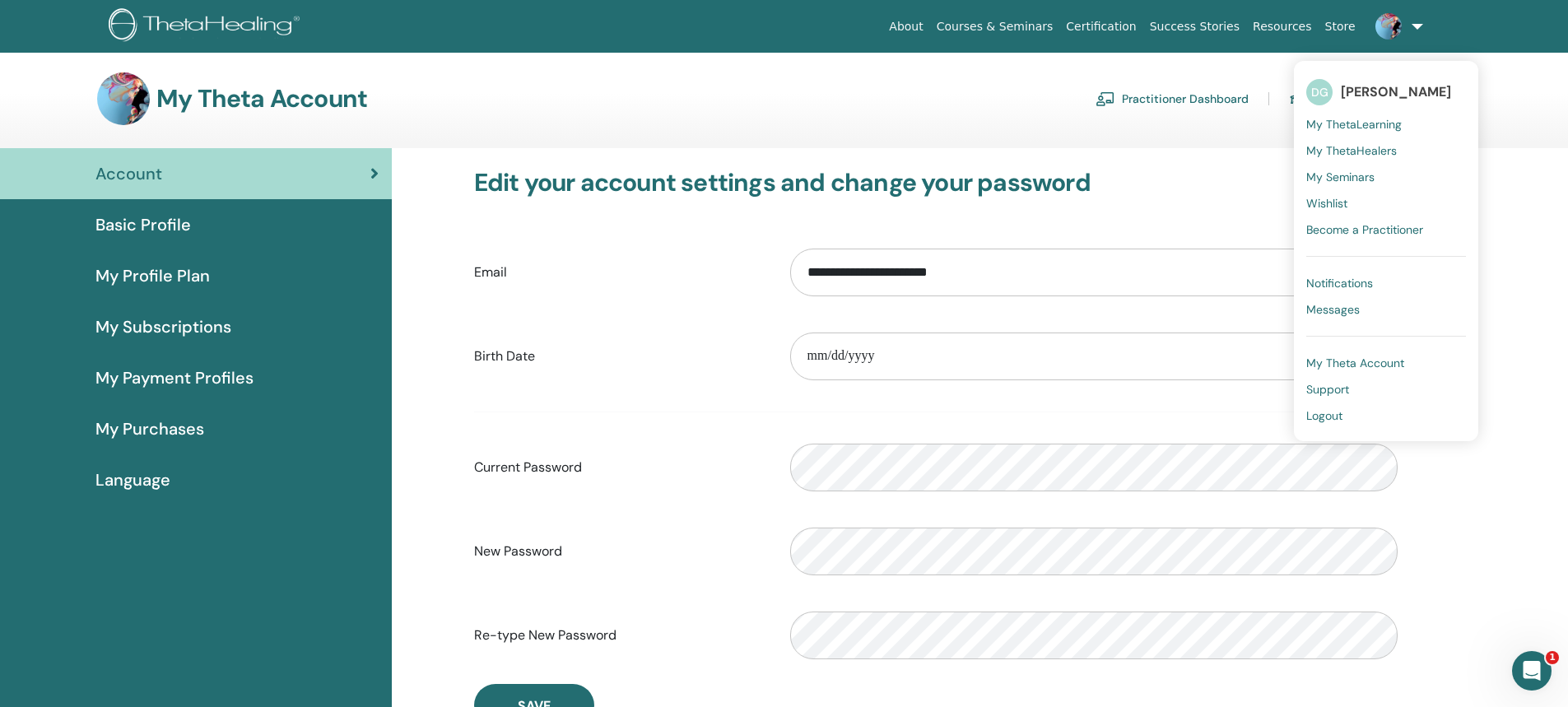
click at [1377, 131] on link "My ThetaLearning" at bounding box center [1386, 124] width 159 height 26
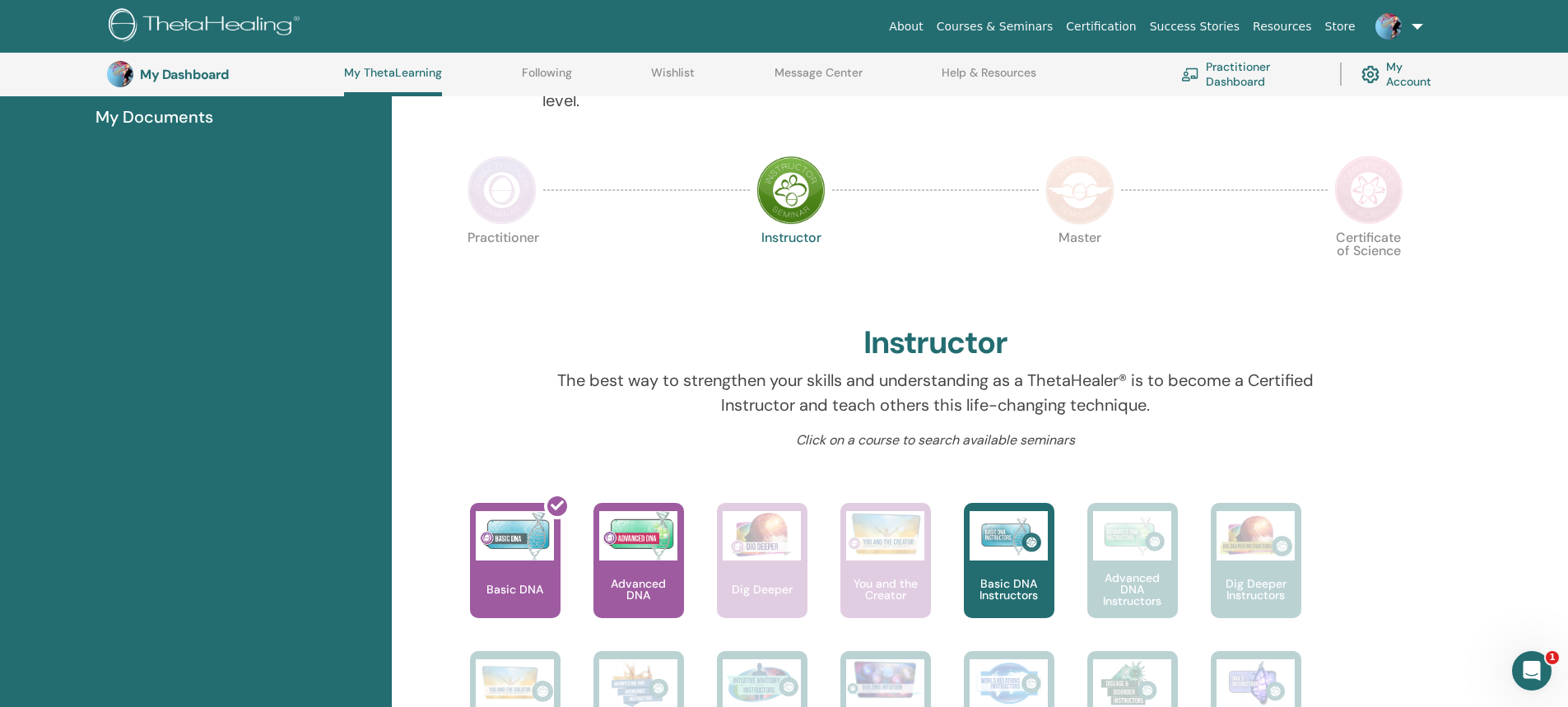
scroll to position [291, 0]
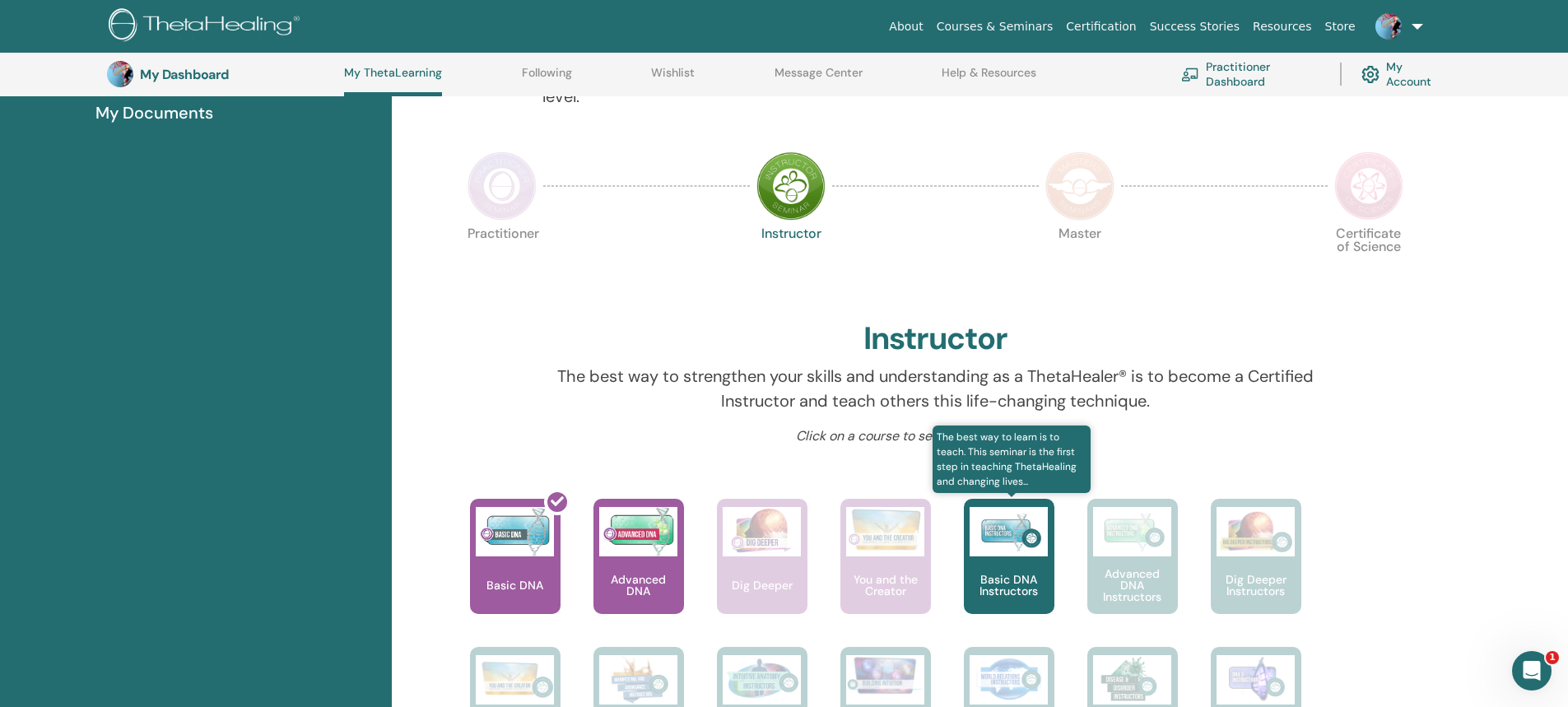
click at [995, 551] on img at bounding box center [1008, 532] width 78 height 49
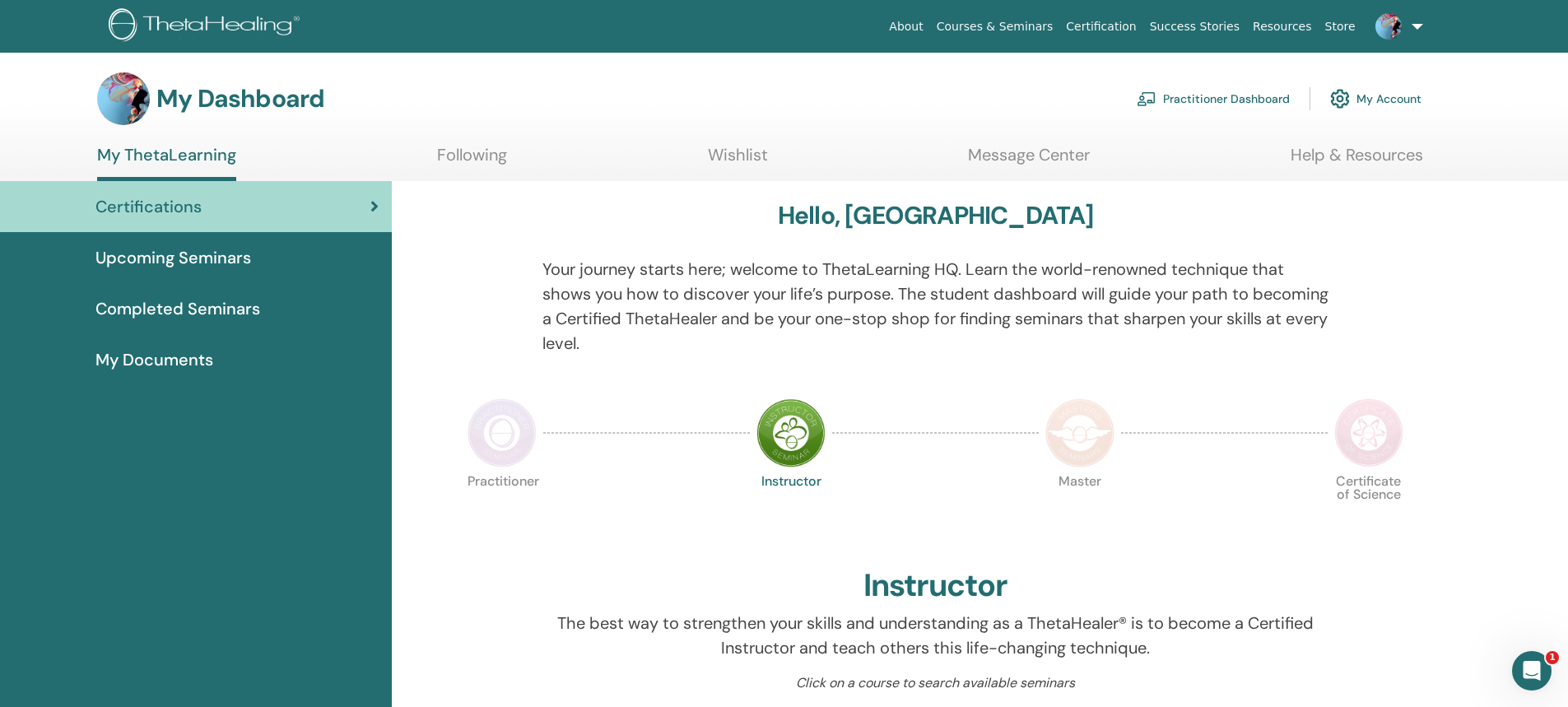
click at [723, 159] on link "Wishlist" at bounding box center [738, 160] width 60 height 32
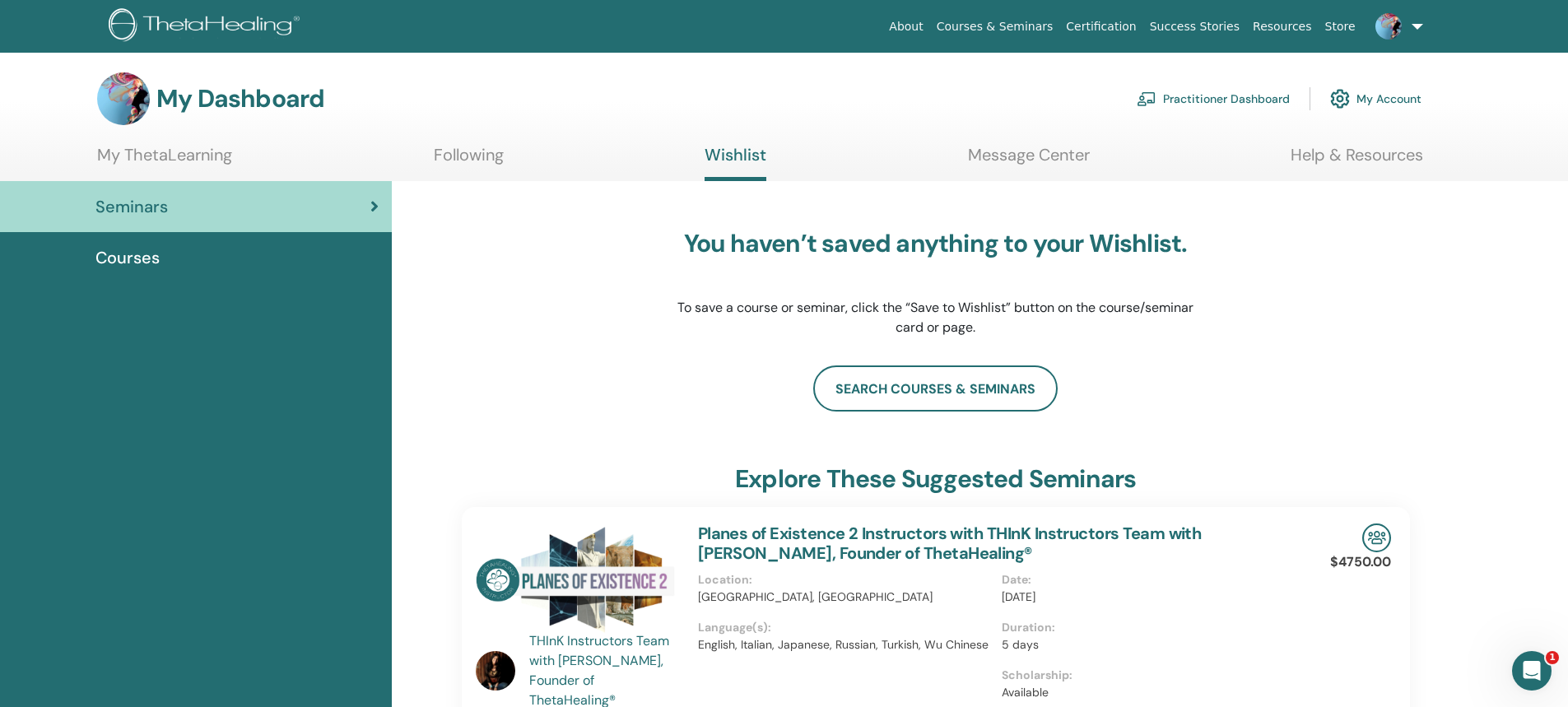
click at [1045, 158] on link "Message Center" at bounding box center [1028, 160] width 122 height 32
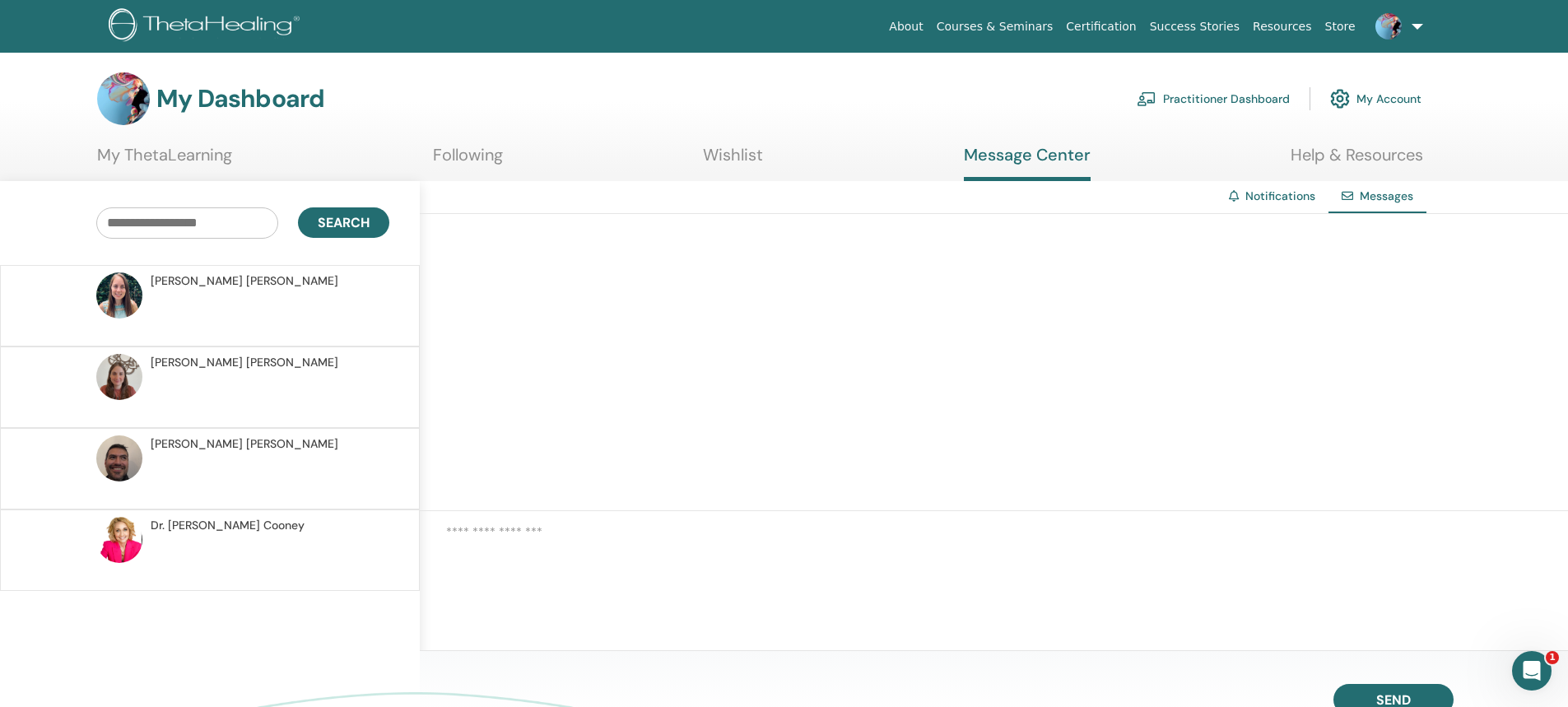
click at [201, 159] on link "My ThetaLearning" at bounding box center [165, 160] width 135 height 32
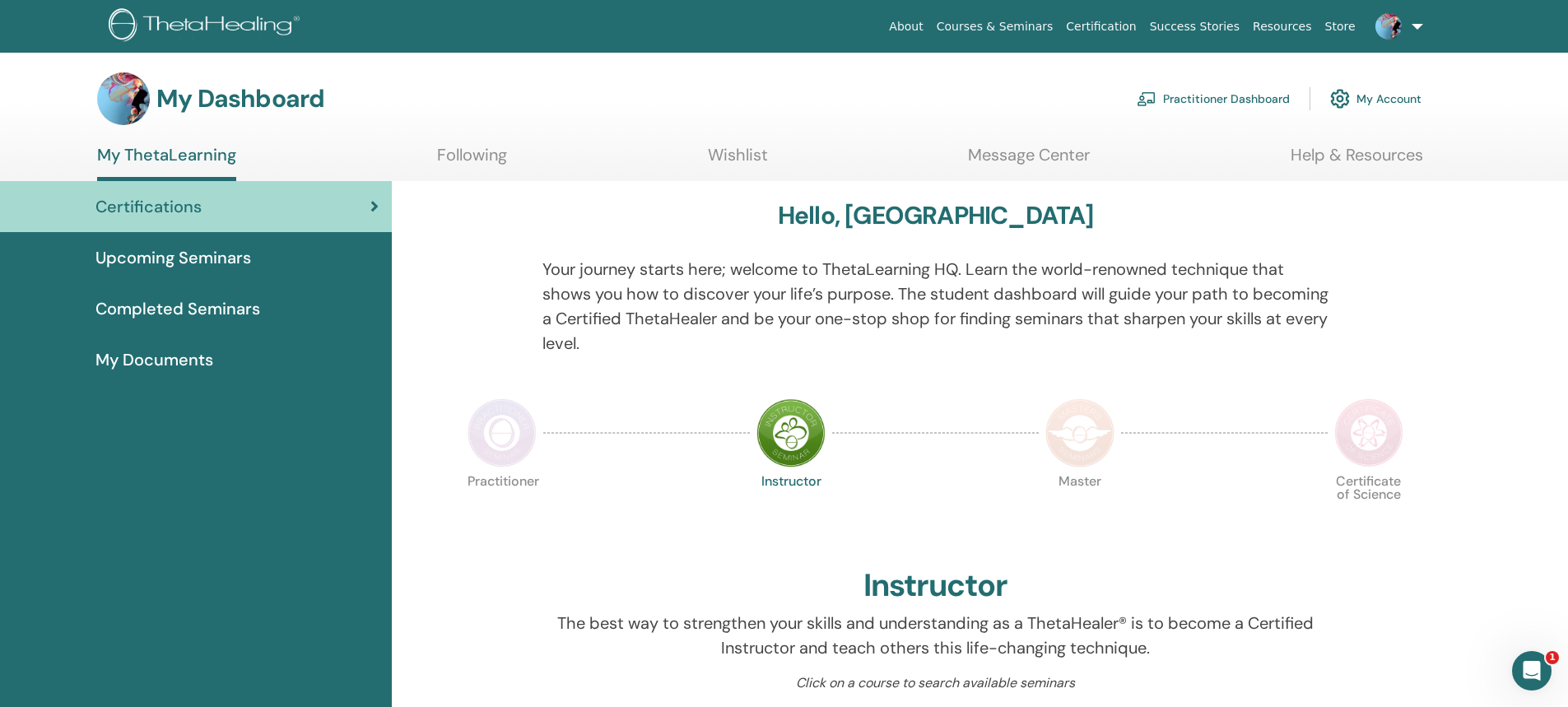
click at [378, 198] on icon at bounding box center [374, 206] width 8 height 17
click at [372, 208] on icon at bounding box center [374, 206] width 8 height 17
click at [182, 358] on span "My Documents" at bounding box center [154, 360] width 117 height 25
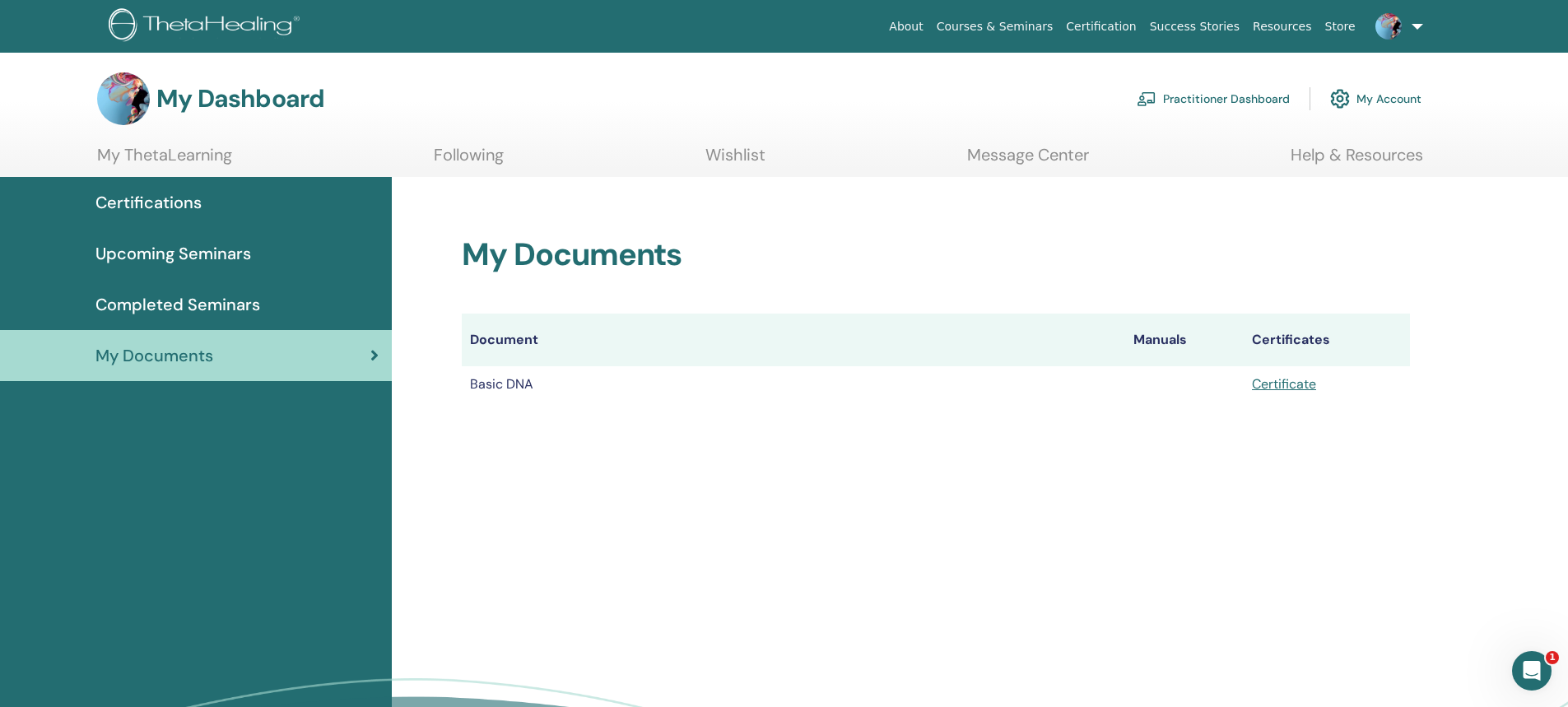
click at [229, 312] on span "Completed Seminars" at bounding box center [178, 305] width 165 height 25
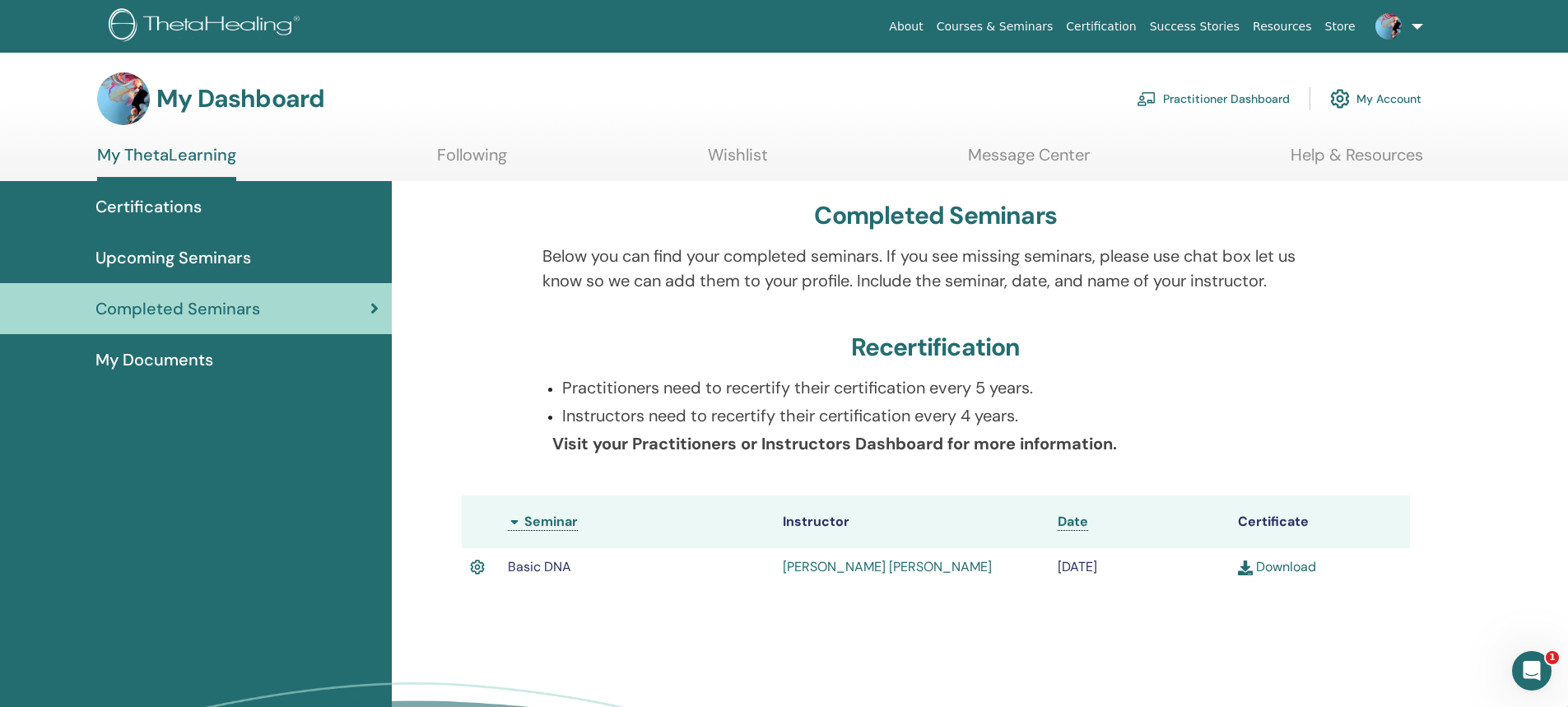
click at [204, 259] on span "Upcoming Seminars" at bounding box center [173, 258] width 156 height 25
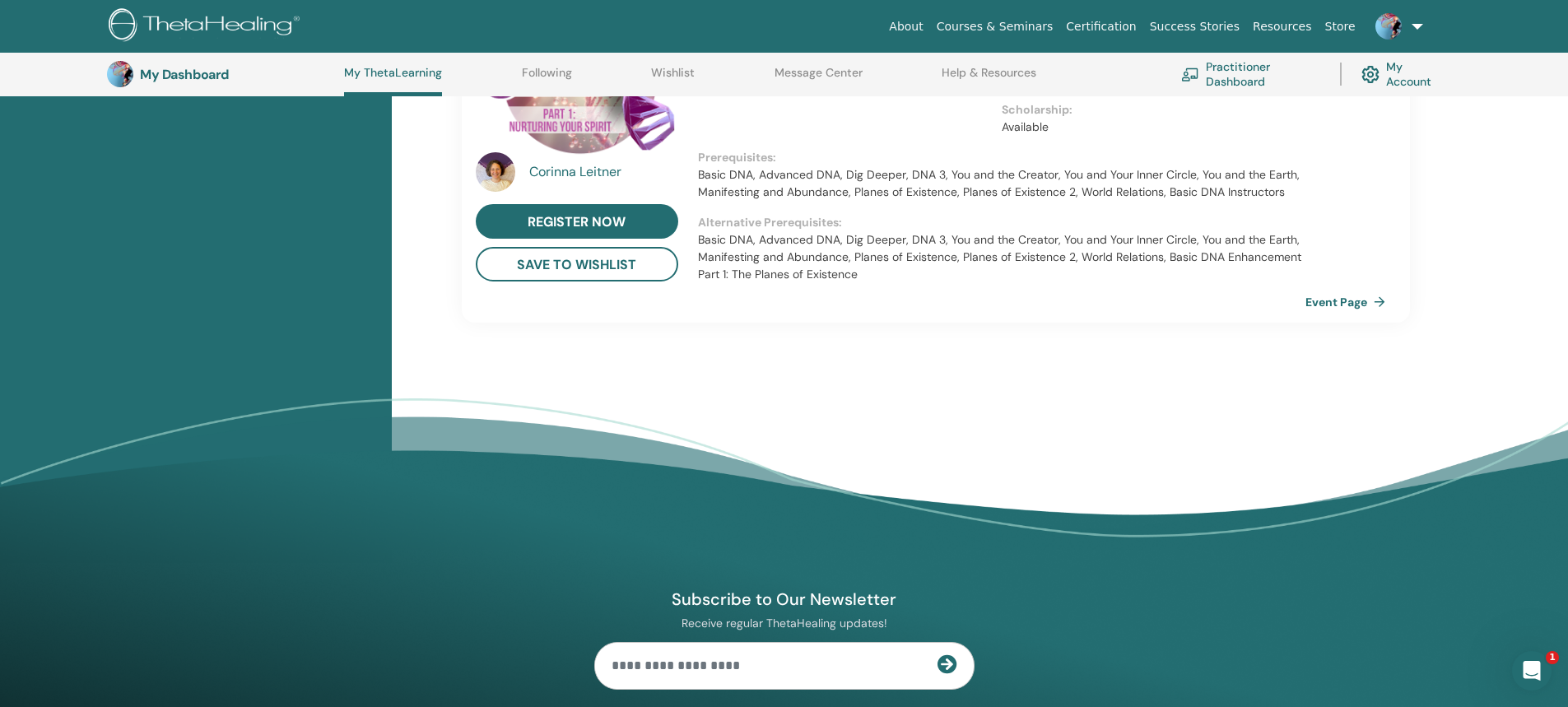
scroll to position [1278, 0]
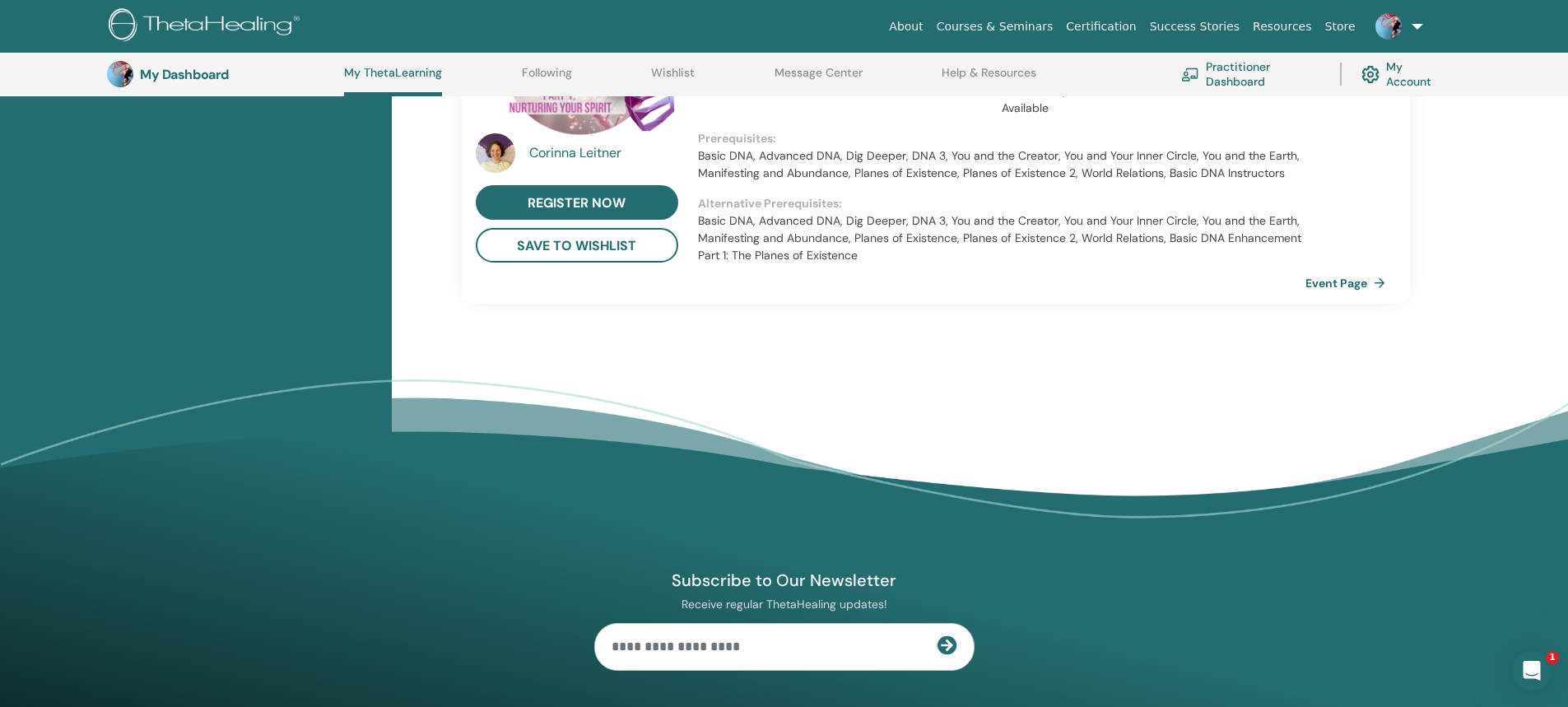
drag, startPoint x: 720, startPoint y: 412, endPoint x: 547, endPoint y: 381, distance: 175.8
click at [547, 381] on footer "Subscribe to Our Newsletter Receive regular ThetaHealing updates! Theta Healing…" at bounding box center [784, 652] width 1568 height 545
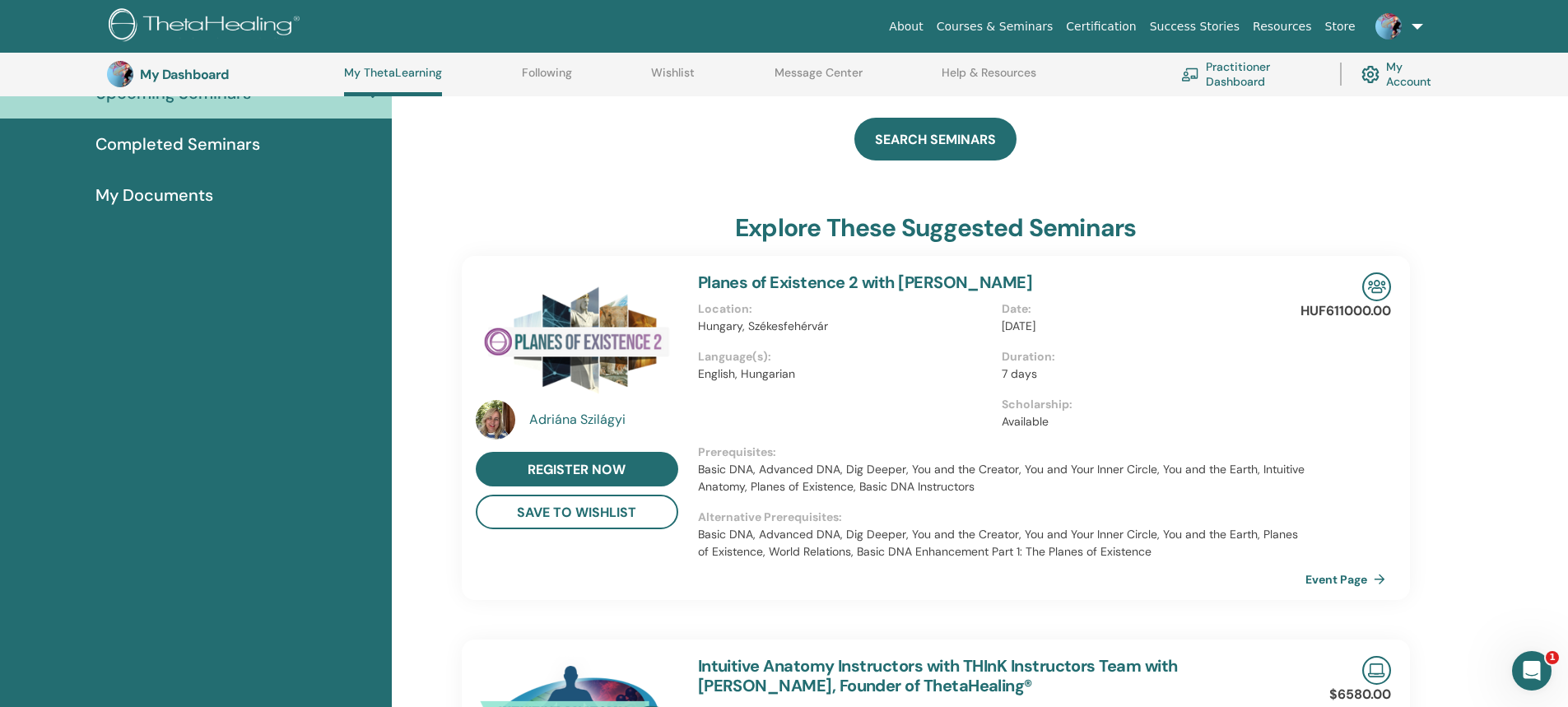
scroll to position [0, 0]
